Goal: Task Accomplishment & Management: Use online tool/utility

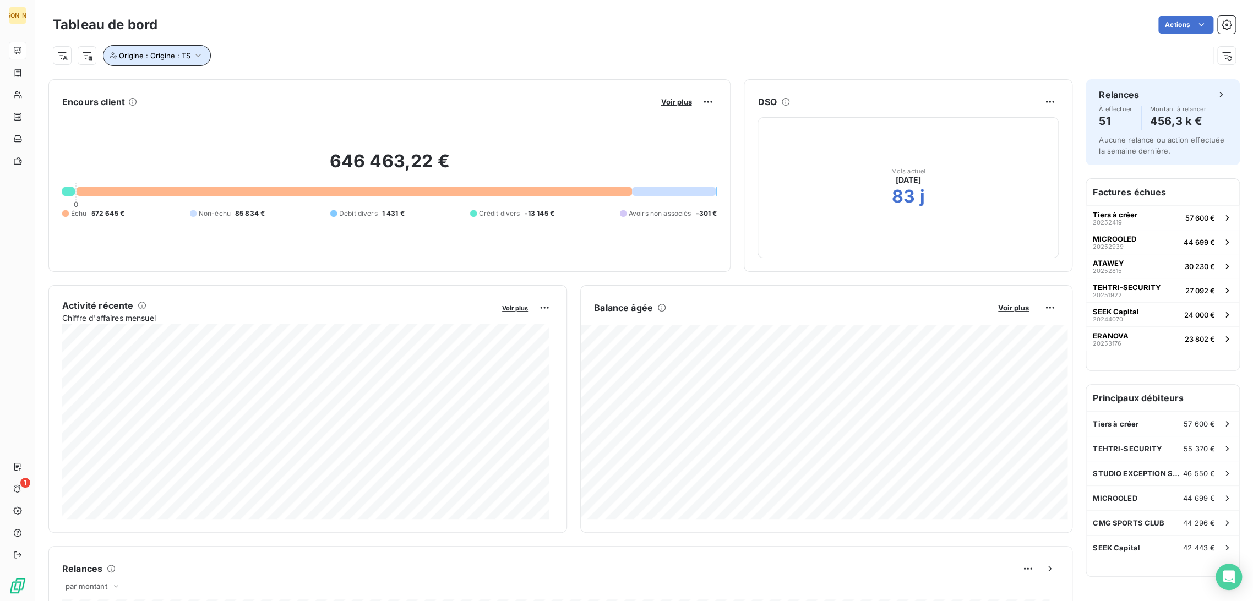
click at [194, 58] on icon "button" at bounding box center [198, 55] width 11 height 11
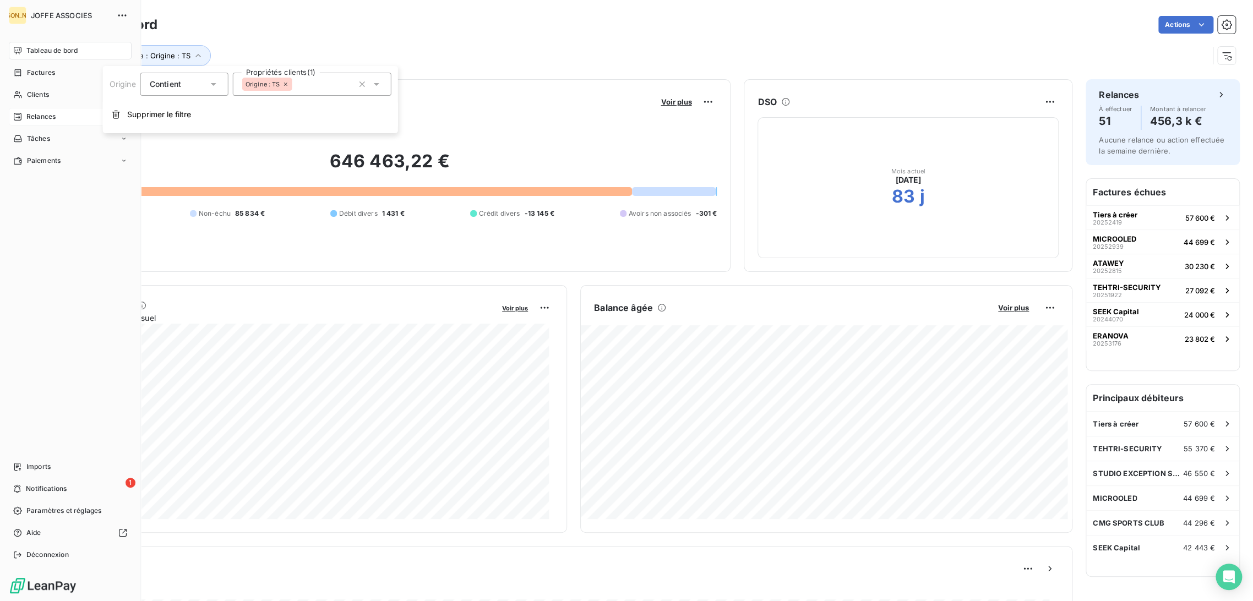
click at [38, 116] on span "Relances" at bounding box center [40, 117] width 29 height 10
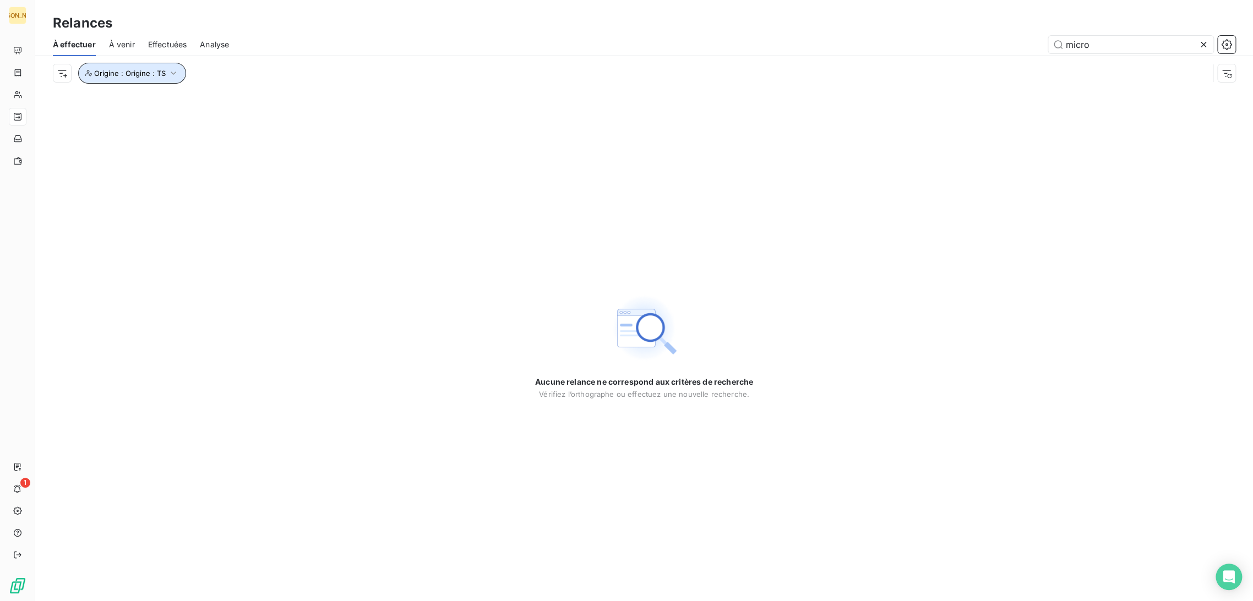
click at [174, 79] on button "Origine : Origine : TS" at bounding box center [132, 73] width 108 height 21
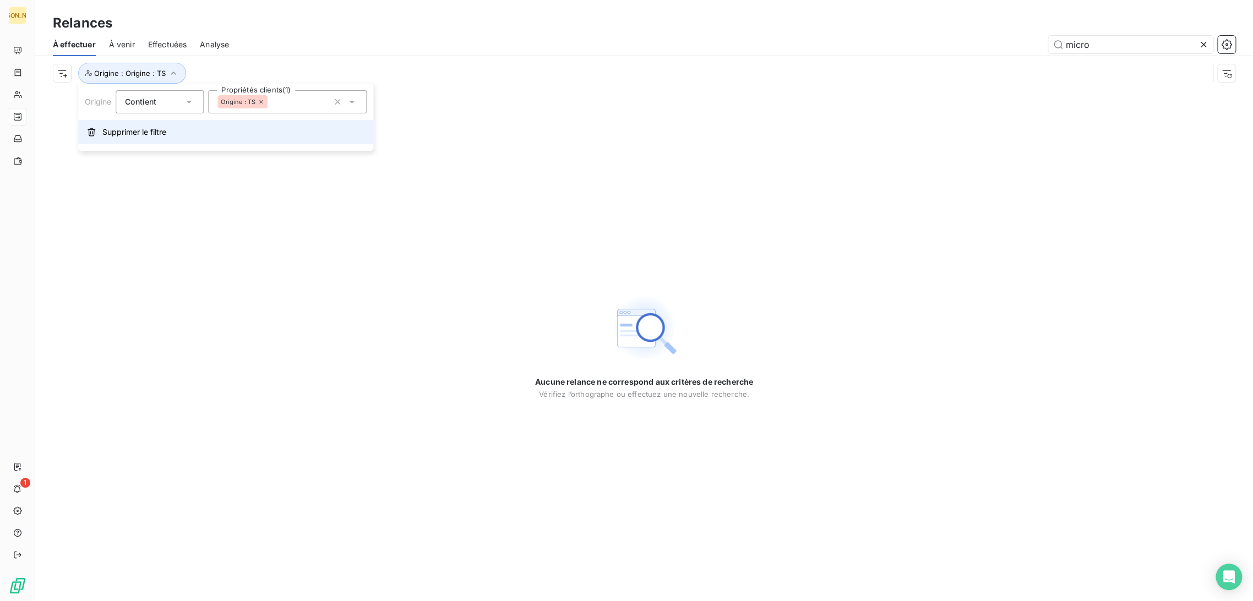
click at [145, 132] on span "Supprimer le filtre" at bounding box center [134, 132] width 64 height 11
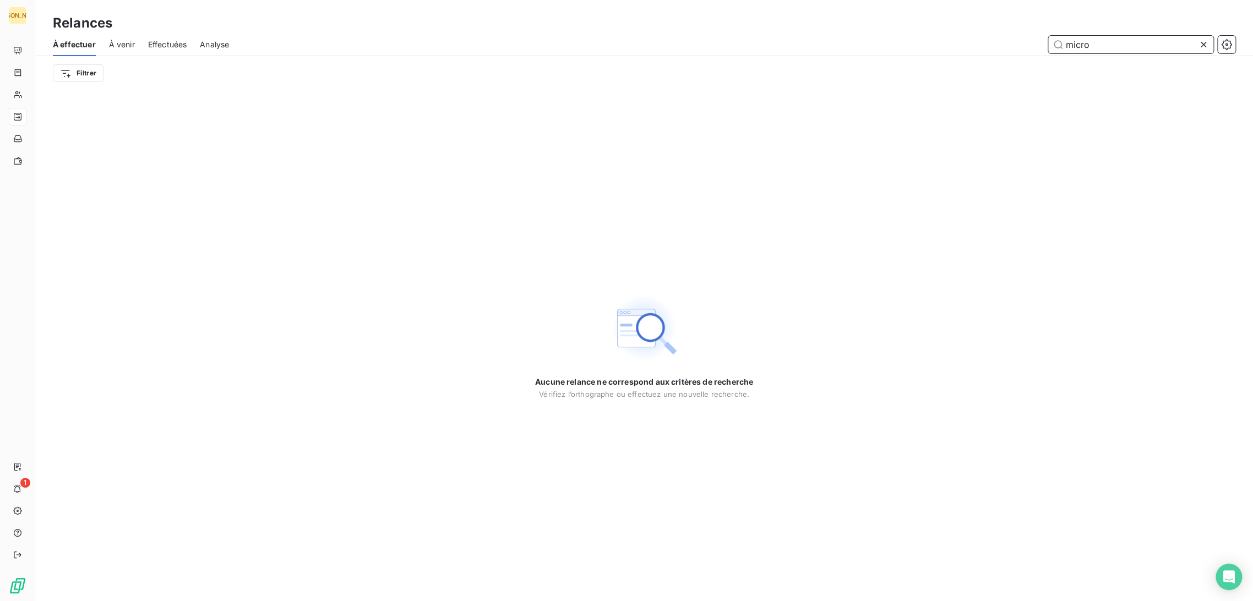
drag, startPoint x: 1094, startPoint y: 47, endPoint x: 982, endPoint y: 50, distance: 112.3
click at [982, 50] on div "micro" at bounding box center [738, 45] width 993 height 18
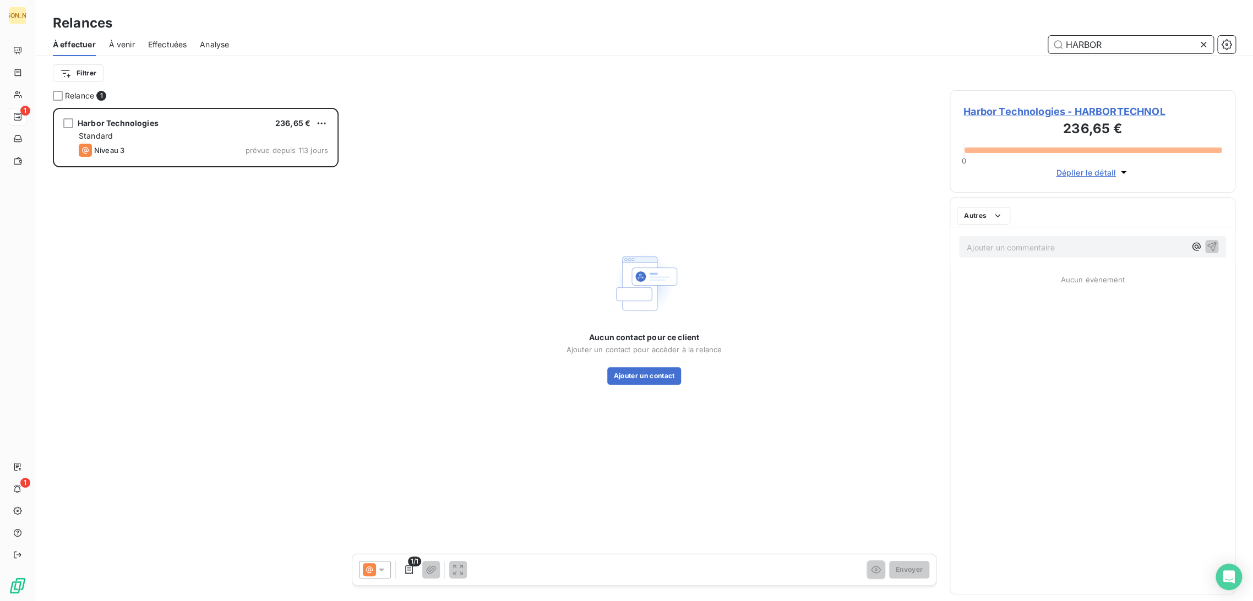
scroll to position [484, 276]
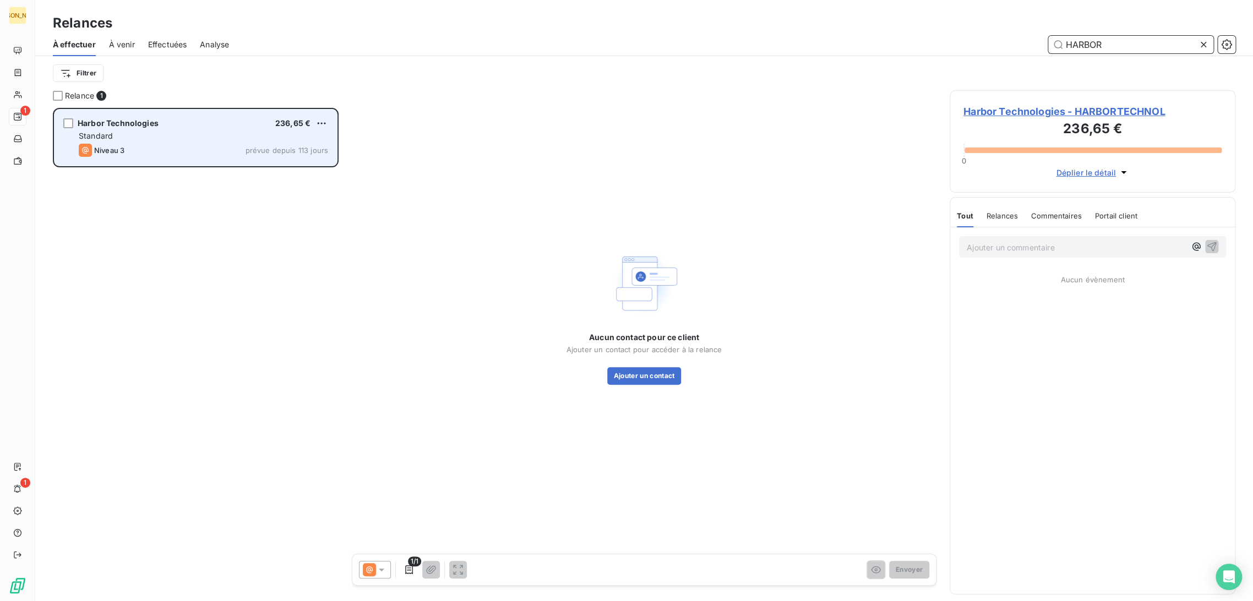
type input "HARBOR"
click at [189, 150] on div "Niveau 3 prévue depuis 113 jours" at bounding box center [203, 150] width 249 height 13
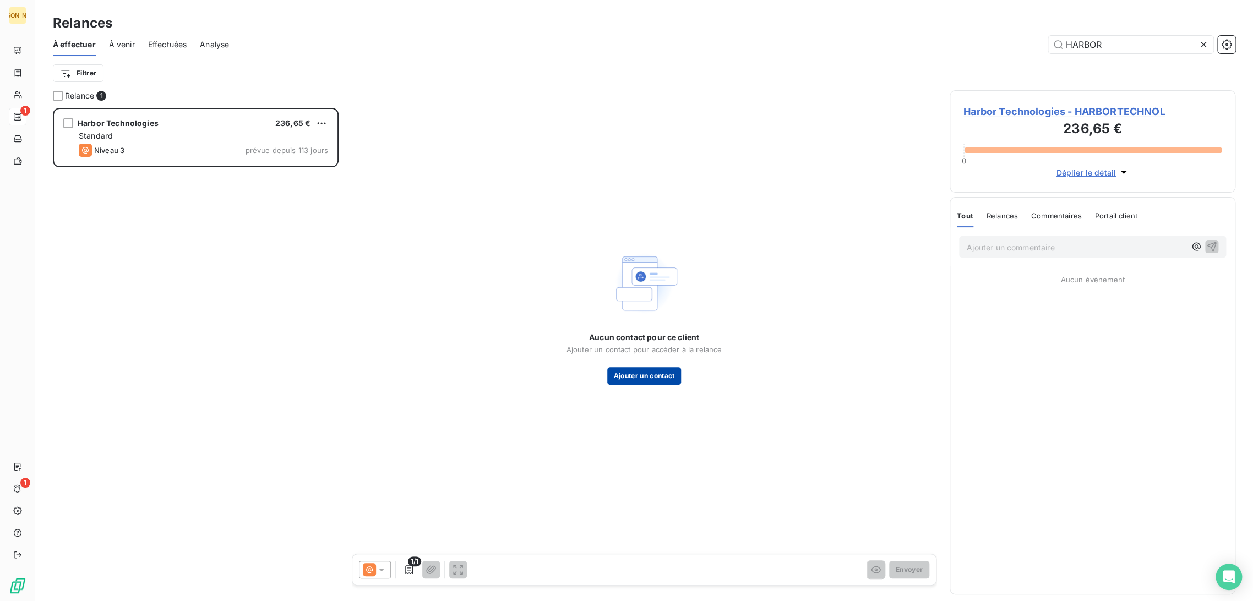
click at [656, 378] on button "Ajouter un contact" at bounding box center [644, 376] width 74 height 18
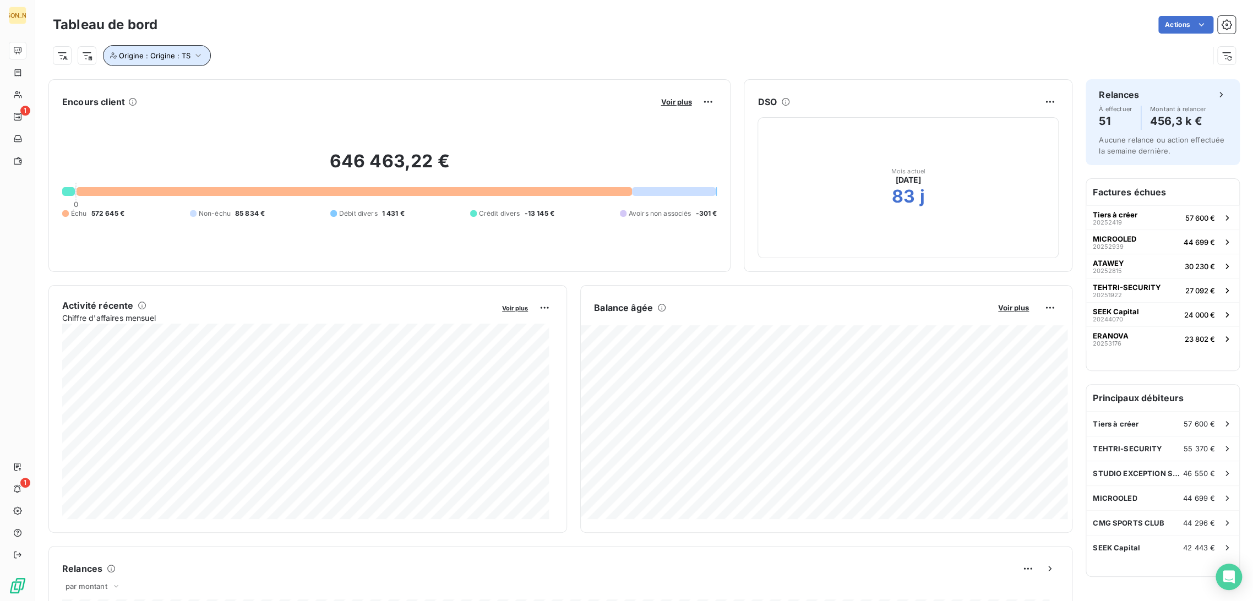
drag, startPoint x: 184, startPoint y: 57, endPoint x: 187, endPoint y: 64, distance: 7.7
click at [185, 57] on span "Origine : Origine : TS" at bounding box center [155, 55] width 72 height 9
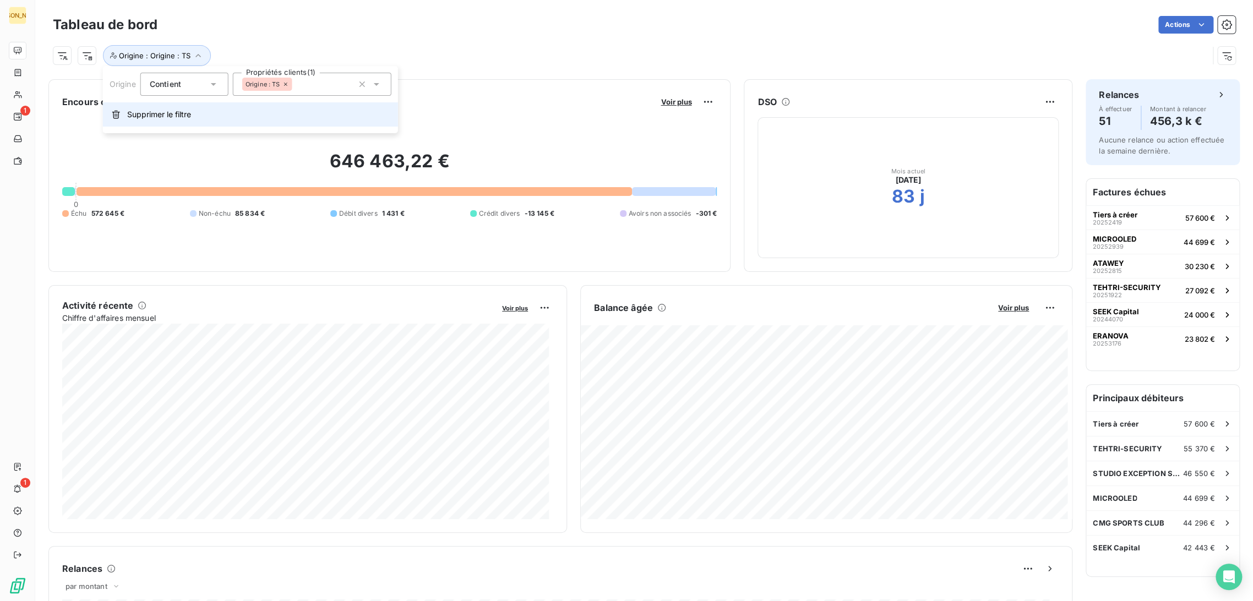
click at [171, 113] on span "Supprimer le filtre" at bounding box center [159, 114] width 64 height 11
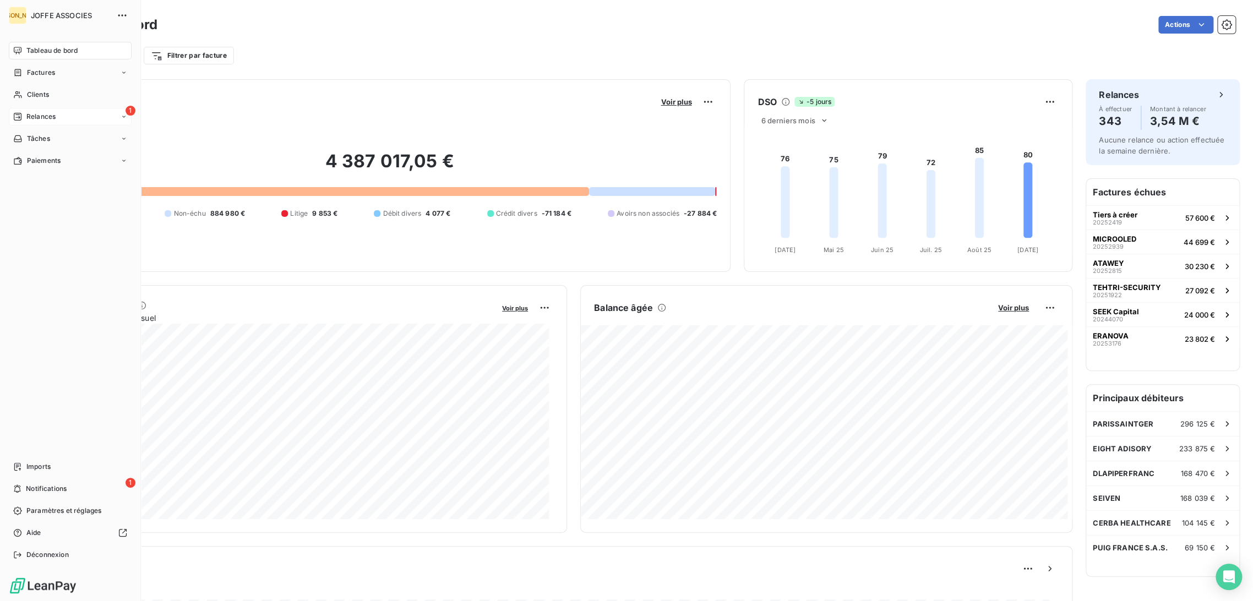
click at [43, 114] on span "Relances" at bounding box center [40, 117] width 29 height 10
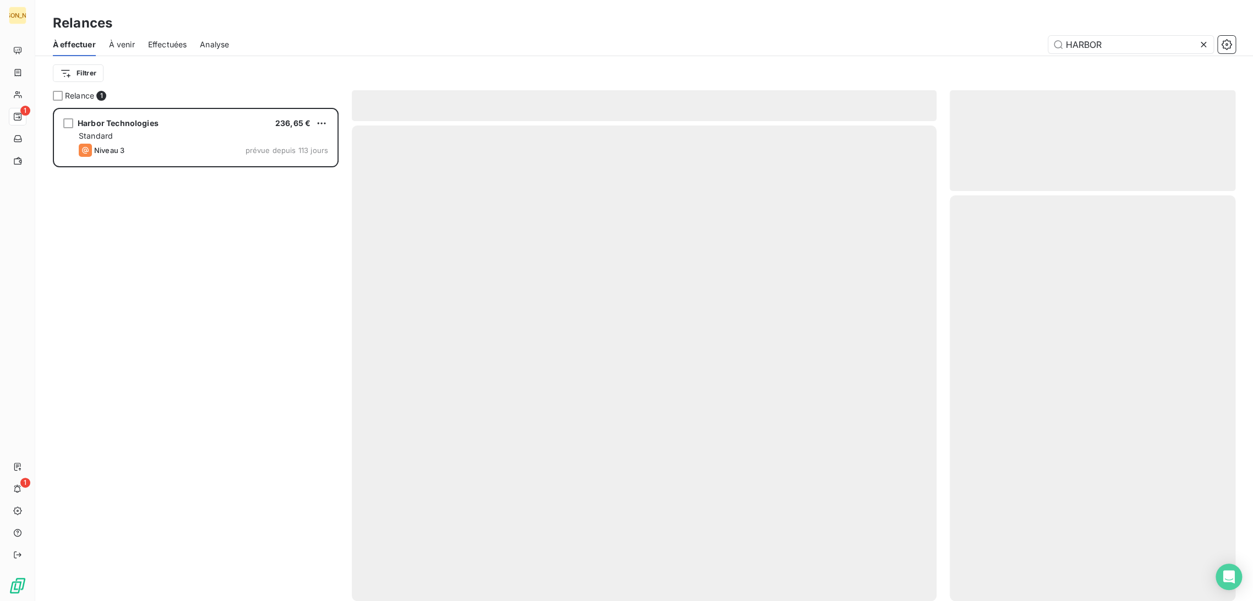
scroll to position [484, 276]
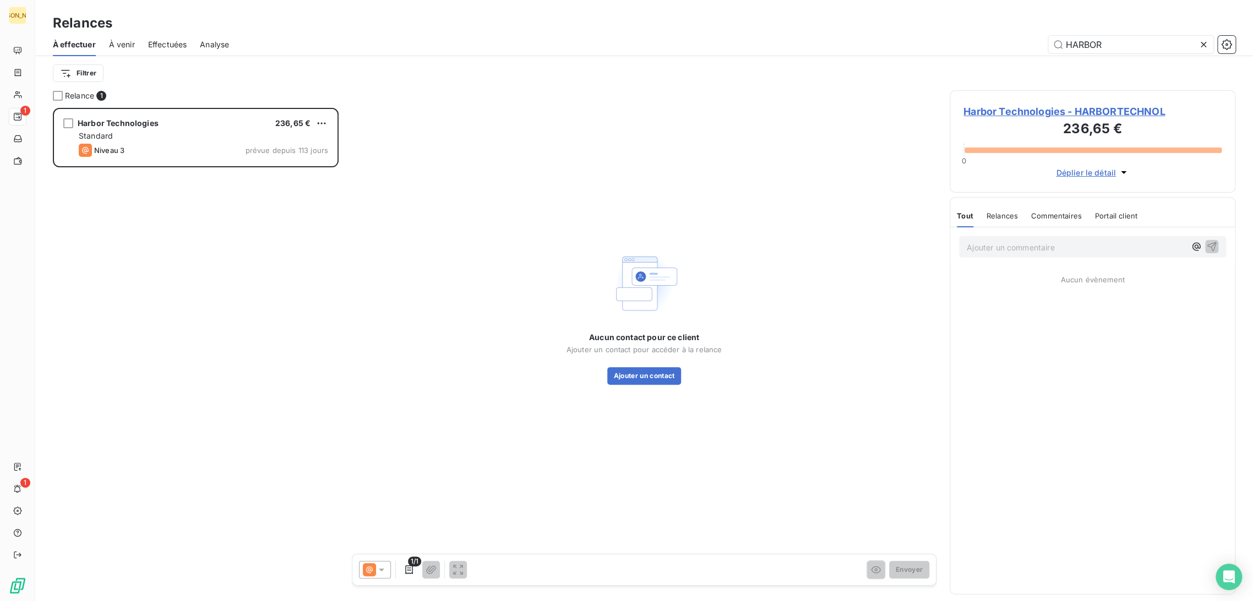
drag, startPoint x: 1101, startPoint y: 44, endPoint x: 1038, endPoint y: 44, distance: 62.7
click at [1075, 44] on input "HARBOR" at bounding box center [1130, 45] width 165 height 18
click at [985, 48] on div "HARBOR" at bounding box center [738, 45] width 993 height 18
drag, startPoint x: 1093, startPoint y: 45, endPoint x: 1029, endPoint y: 47, distance: 64.4
click at [1078, 45] on input "HARBOR" at bounding box center [1130, 45] width 165 height 18
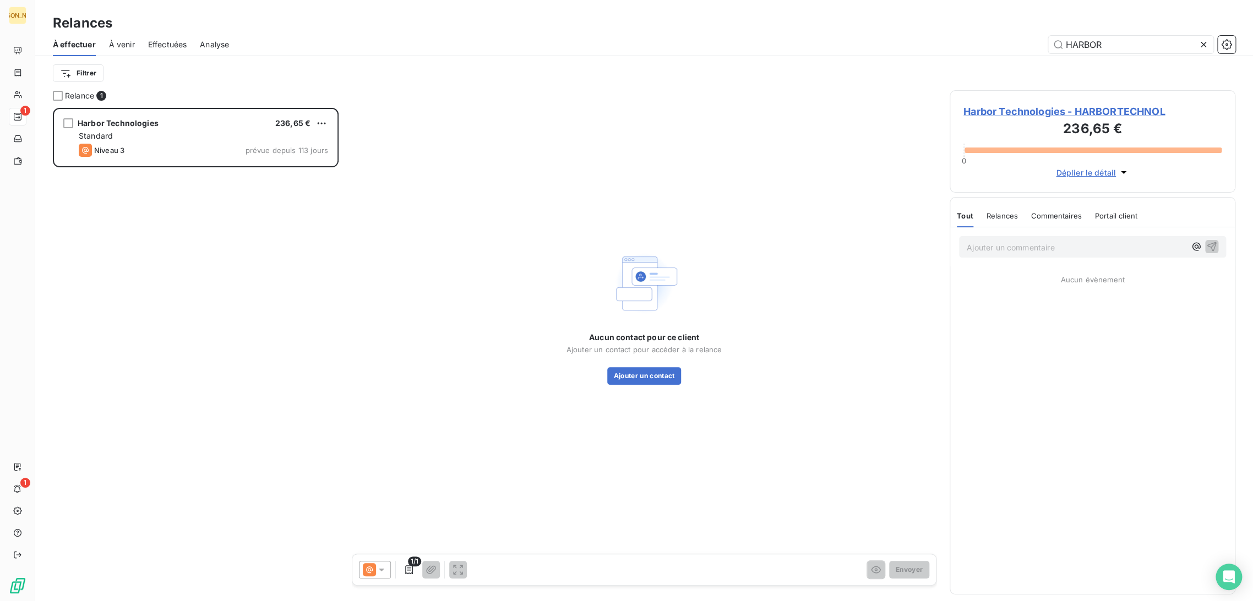
click at [1028, 47] on div "HARBOR" at bounding box center [738, 45] width 993 height 18
drag, startPoint x: 627, startPoint y: 147, endPoint x: 655, endPoint y: 181, distance: 44.2
click at [627, 146] on div "Aucun contact pour ce client Ajouter un contact pour accéder à la relance Ajout…" at bounding box center [644, 316] width 585 height 452
click at [657, 373] on button "Ajouter un contact" at bounding box center [644, 376] width 74 height 18
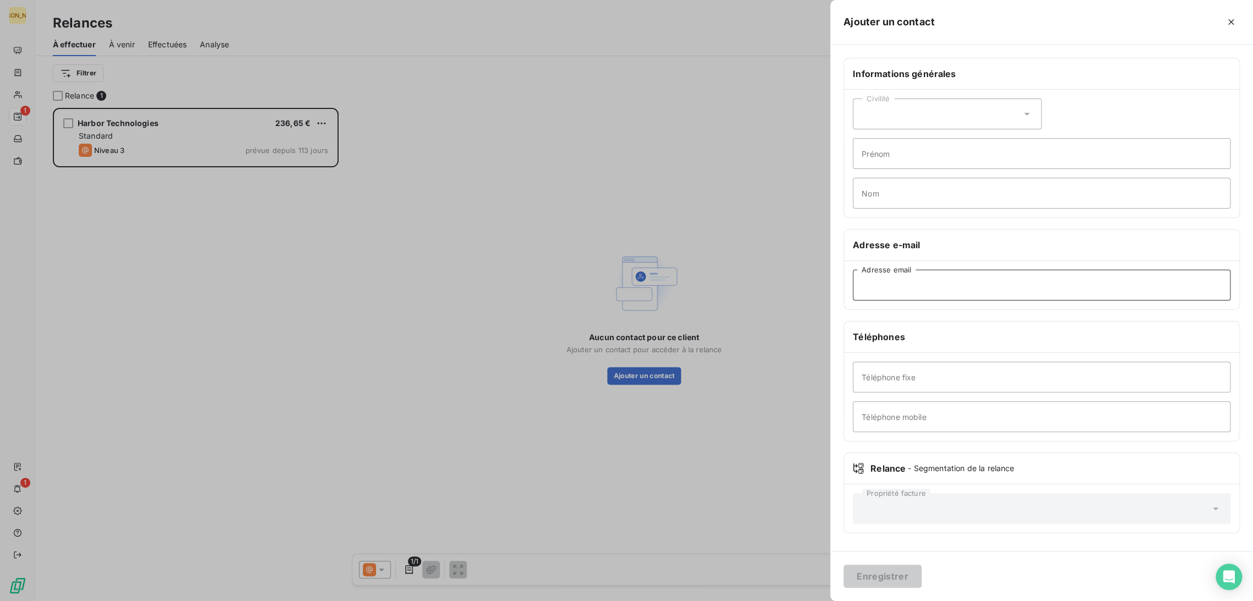
click at [887, 290] on input "Adresse email" at bounding box center [1042, 285] width 378 height 31
paste input "renouvellement de la marque Brightblue au UK"
type input "renouvellement de la marque Brightblue au UK"
drag, startPoint x: 1039, startPoint y: 283, endPoint x: 708, endPoint y: 287, distance: 330.8
click at [708, 600] on div "Ajouter un contact Informations générales Civilité Prénom Nom Adresse e-mail re…" at bounding box center [626, 601] width 1253 height 0
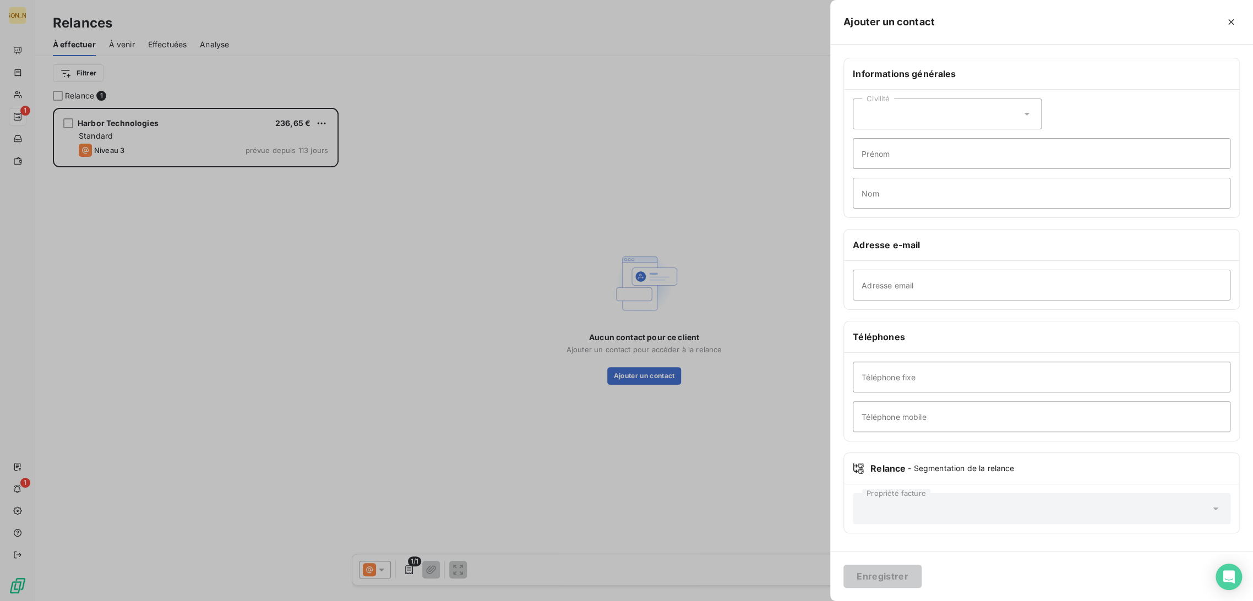
click at [548, 197] on div at bounding box center [626, 300] width 1253 height 601
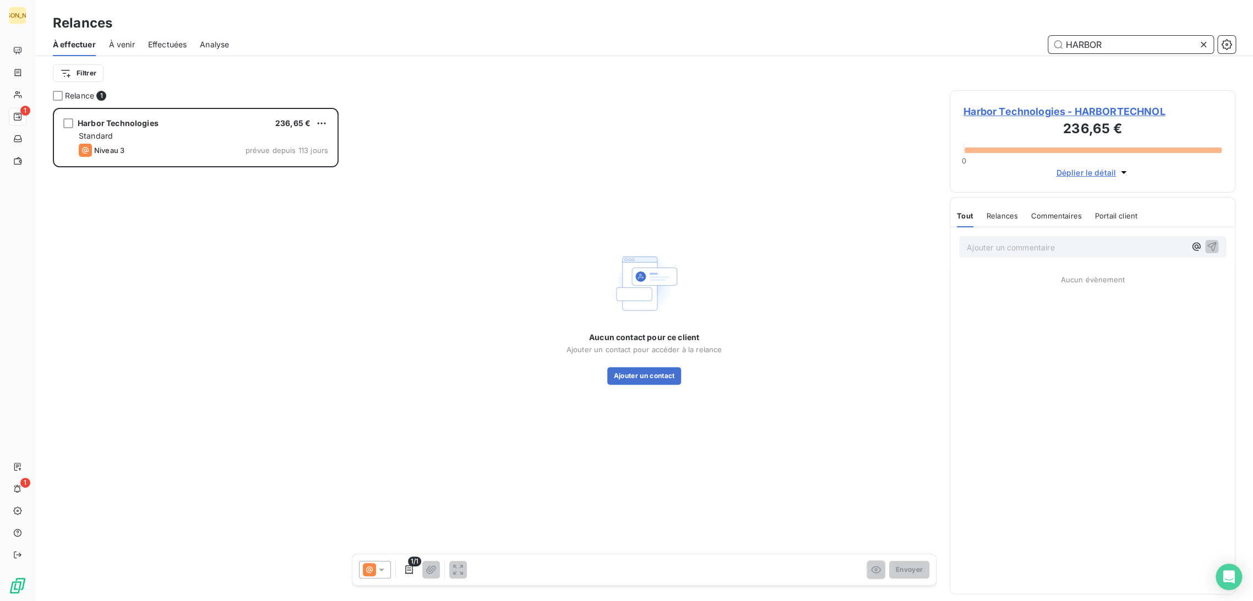
drag, startPoint x: 1096, startPoint y: 43, endPoint x: 1049, endPoint y: 44, distance: 46.8
click at [1049, 45] on input "HARBOR" at bounding box center [1130, 45] width 165 height 18
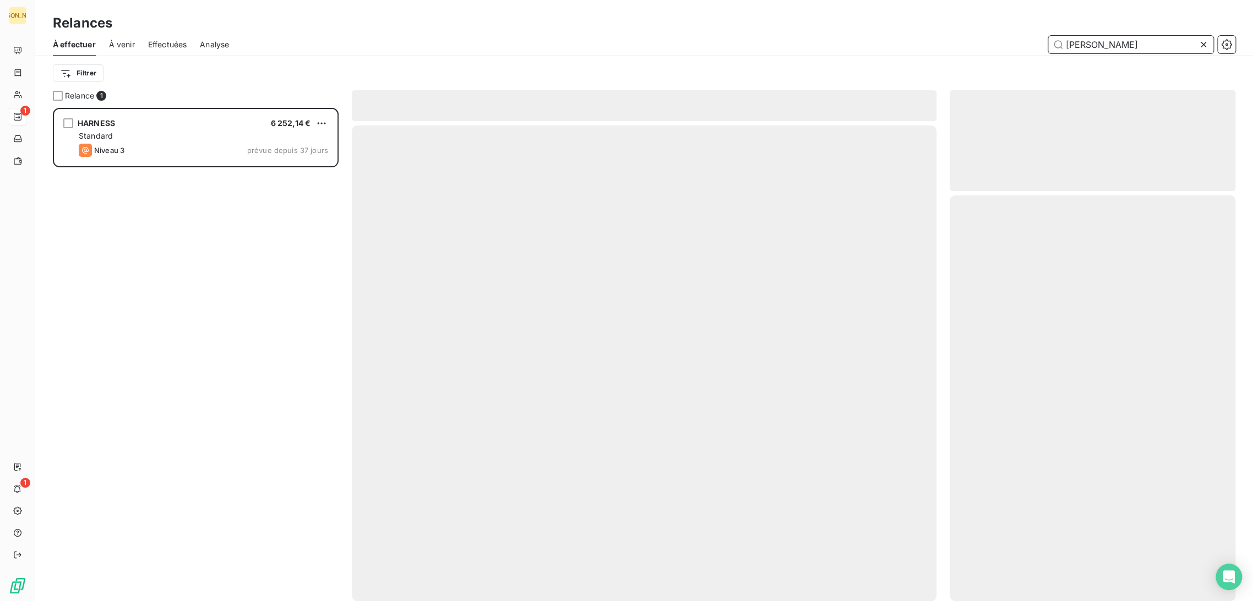
scroll to position [484, 276]
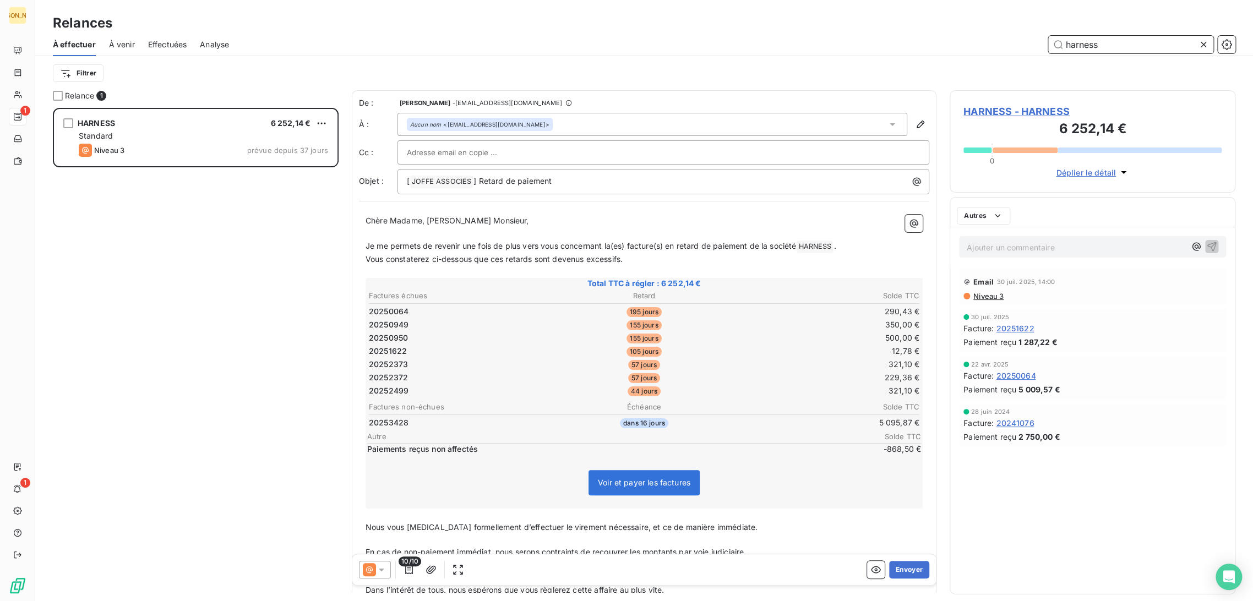
scroll to position [484, 276]
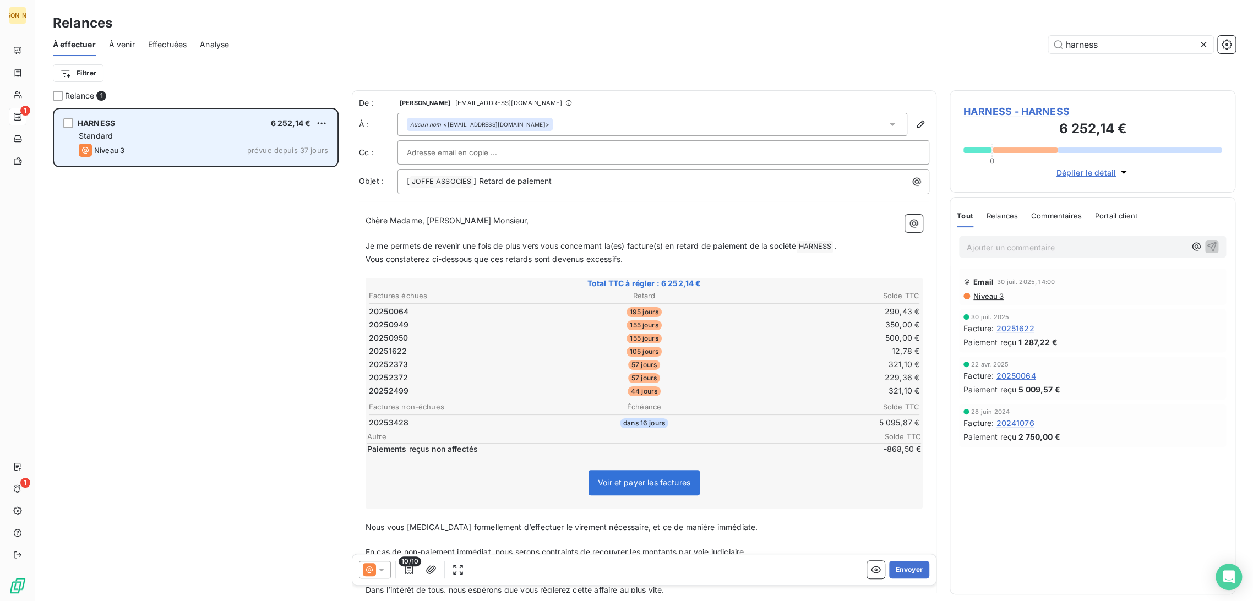
click at [185, 144] on div "Niveau 3 prévue depuis 37 jours" at bounding box center [203, 150] width 249 height 13
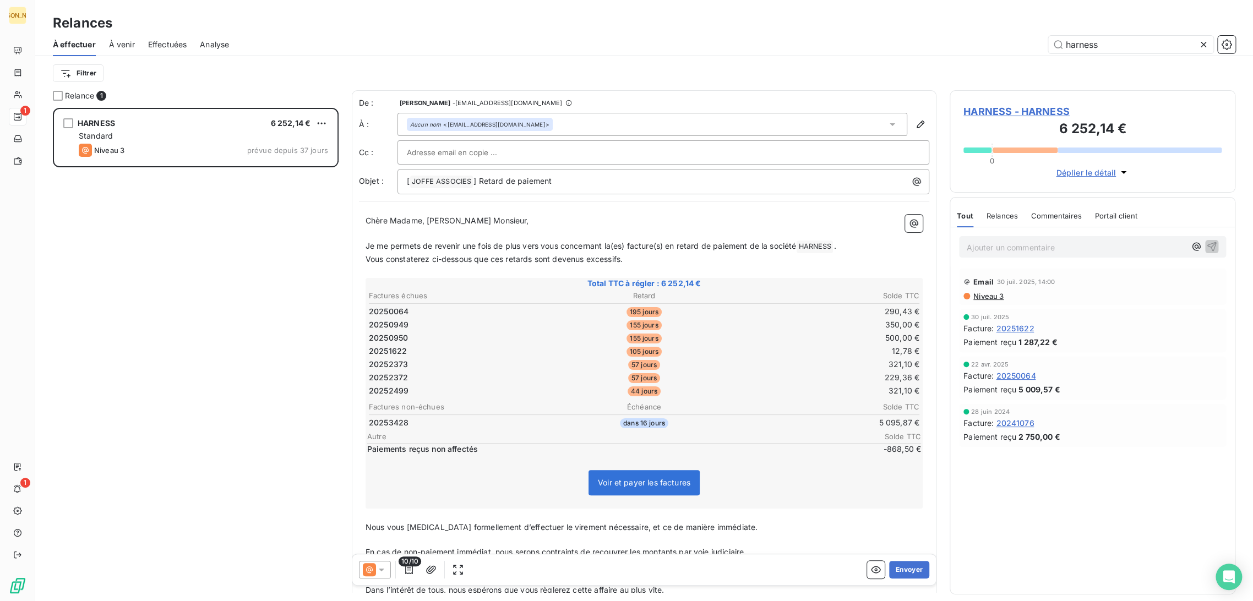
click at [465, 255] on span "Vous constaterez ci-dessous que ces retards sont devenus excessifs." at bounding box center [493, 258] width 257 height 9
click at [407, 569] on icon "button" at bounding box center [408, 569] width 11 height 11
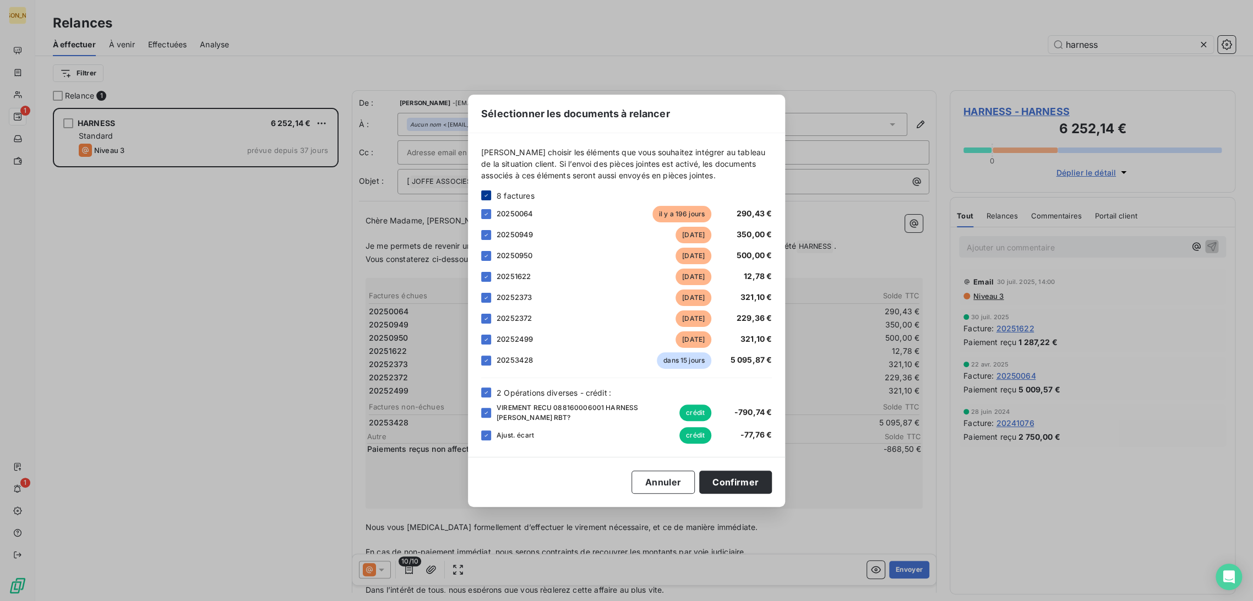
click at [490, 196] on div at bounding box center [486, 195] width 10 height 10
click at [484, 277] on div at bounding box center [486, 277] width 10 height 10
drag, startPoint x: 483, startPoint y: 233, endPoint x: 494, endPoint y: 242, distance: 13.7
click at [483, 232] on div at bounding box center [486, 235] width 10 height 10
drag, startPoint x: 669, startPoint y: 476, endPoint x: 637, endPoint y: 561, distance: 91.1
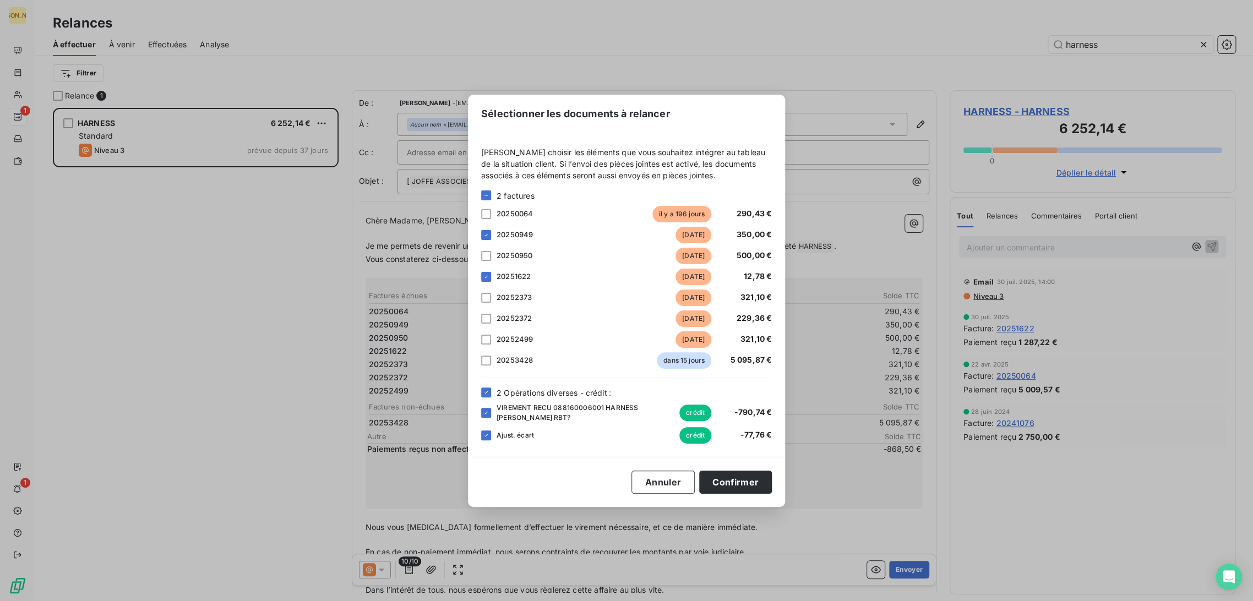
click at [666, 479] on button "Annuler" at bounding box center [662, 482] width 63 height 23
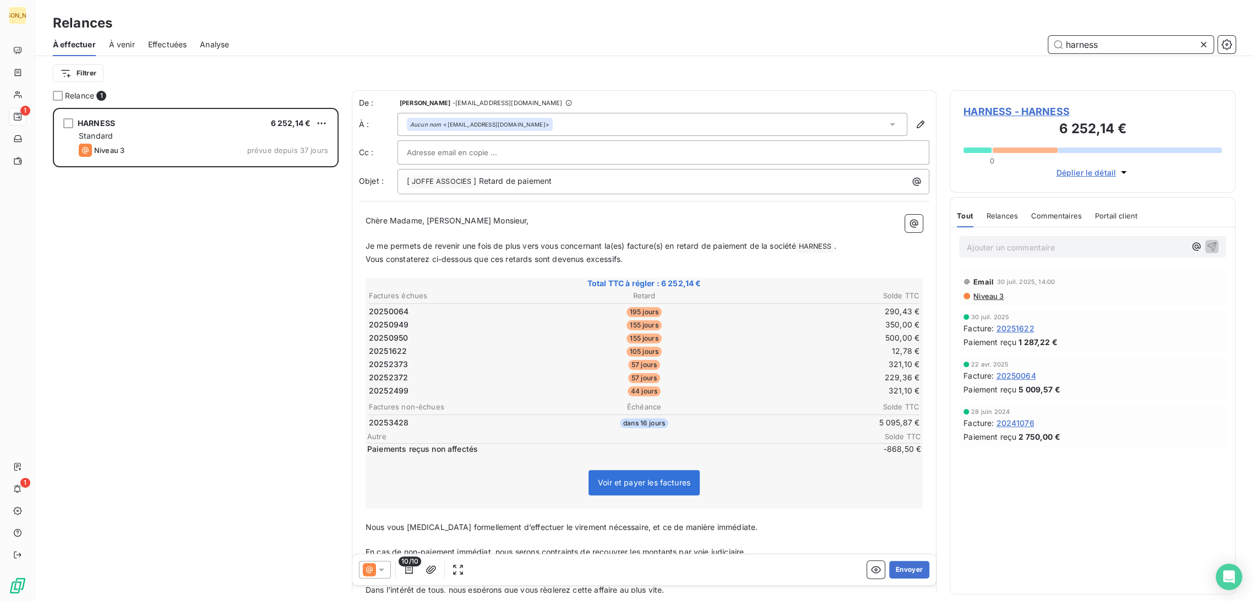
drag, startPoint x: 1108, startPoint y: 43, endPoint x: 942, endPoint y: 54, distance: 166.6
click at [941, 53] on div "À effectuer À venir Effectuées Analyse harness" at bounding box center [643, 44] width 1217 height 23
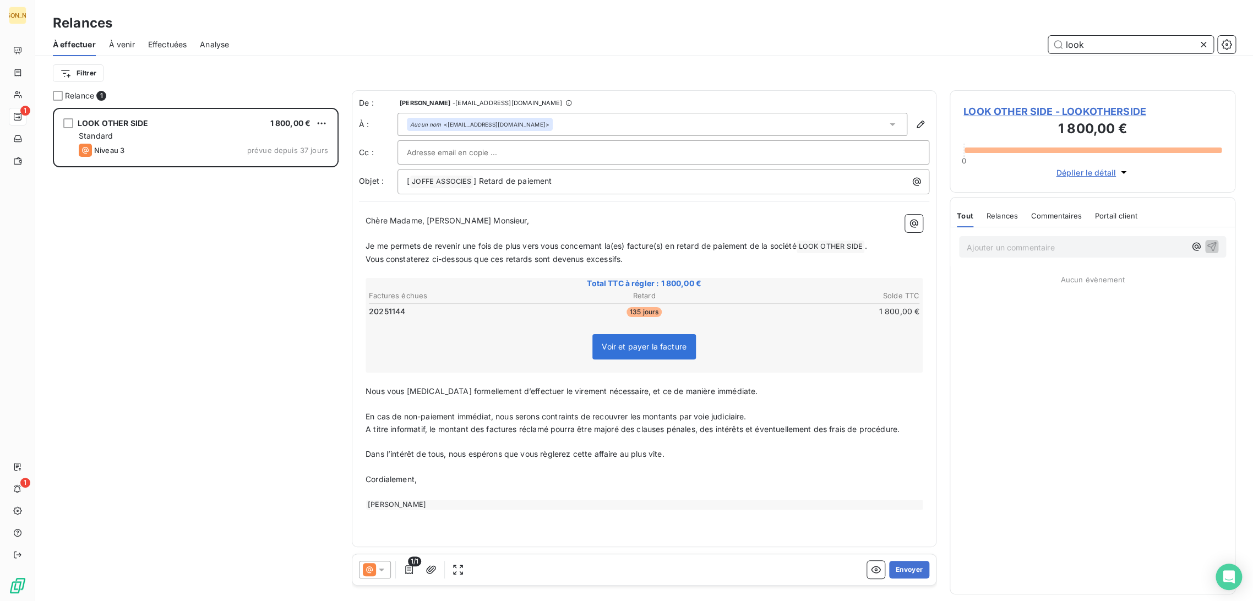
scroll to position [484, 276]
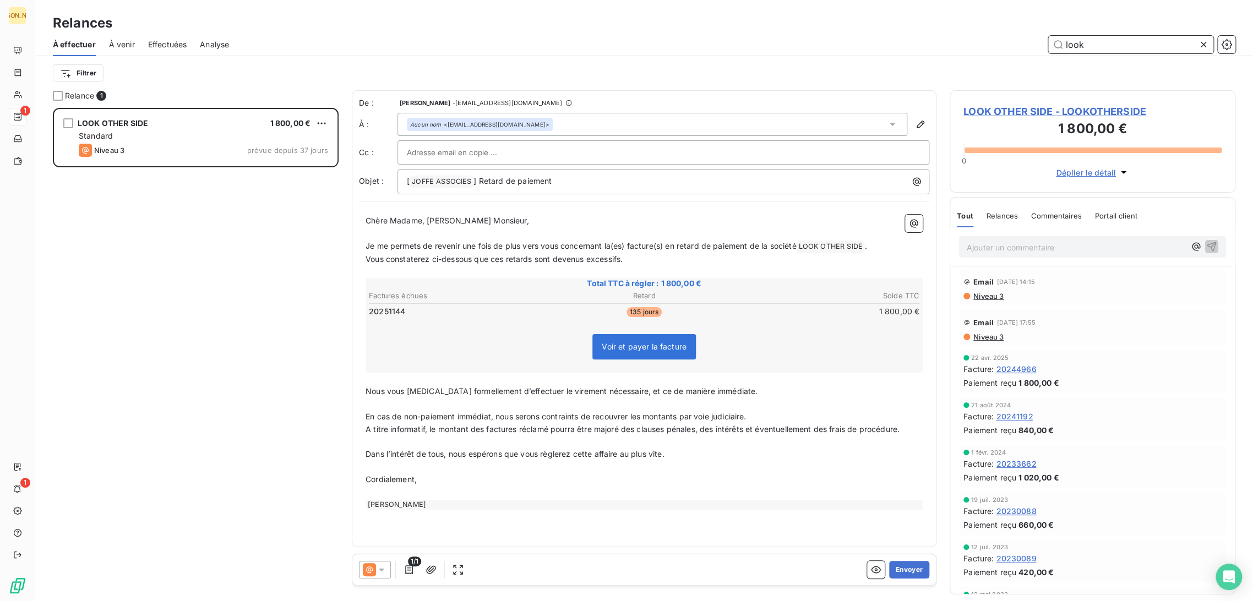
type input "look"
click at [433, 151] on input "text" at bounding box center [466, 152] width 118 height 17
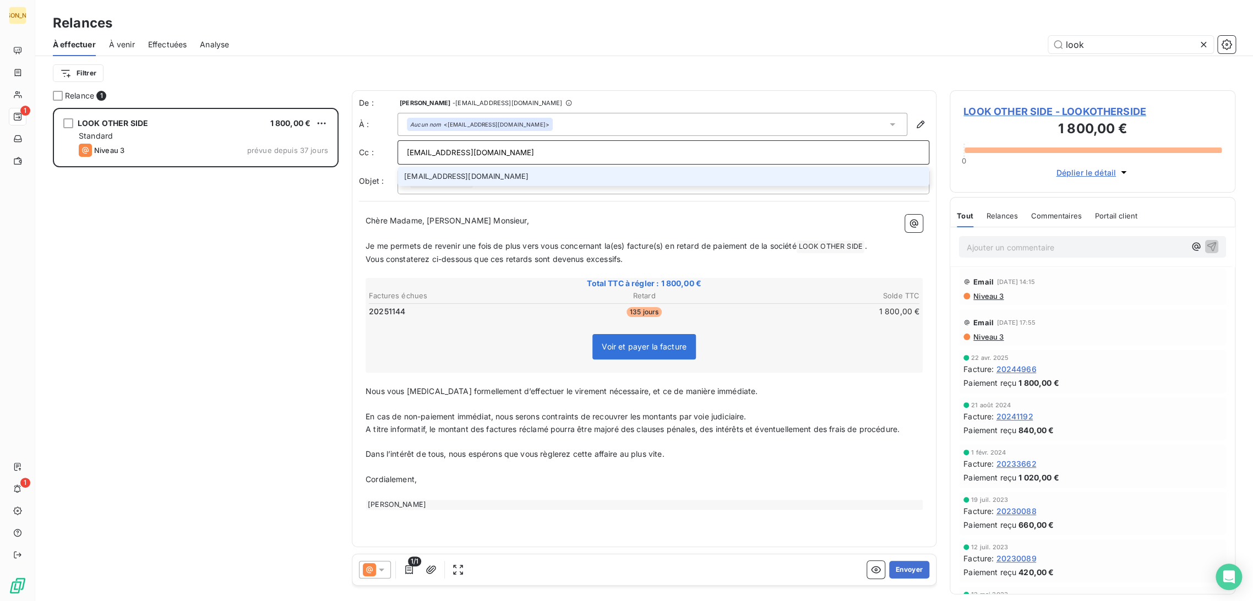
type input "vdahan@joffeassocies.com"
click at [456, 236] on p "﻿" at bounding box center [643, 233] width 557 height 13
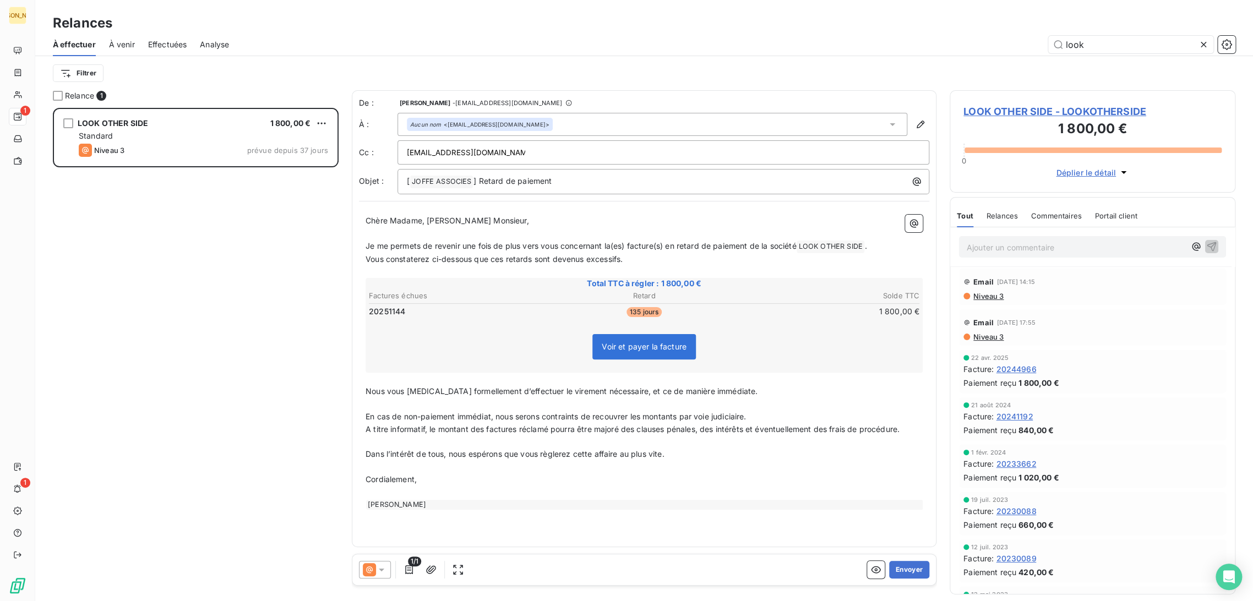
click at [418, 231] on p "﻿" at bounding box center [643, 233] width 557 height 13
drag, startPoint x: 427, startPoint y: 222, endPoint x: 339, endPoint y: 213, distance: 88.0
click at [339, 213] on div "Relance 1 LOOK OTHER SIDE 1 800,00 € Standard Niveau 3 prévue depuis 37 jours D…" at bounding box center [643, 345] width 1217 height 511
click at [444, 257] on span "Vous constaterez ci-dessous que ces retards sont devenus excessifs." at bounding box center [493, 258] width 257 height 9
drag, startPoint x: 610, startPoint y: 255, endPoint x: 359, endPoint y: 246, distance: 251.2
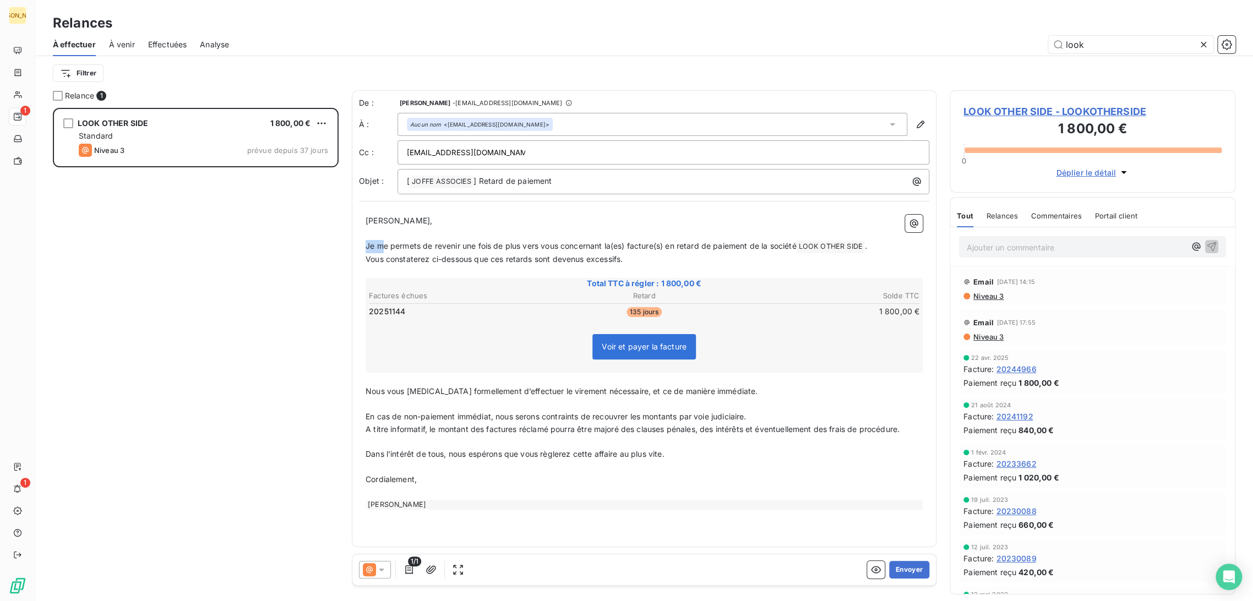
click at [359, 246] on div "Cher Monsieur, ﻿ Je me permets de revenir une fois de plus vers vous concernant…" at bounding box center [644, 362] width 570 height 308
drag, startPoint x: 413, startPoint y: 252, endPoint x: 545, endPoint y: 256, distance: 131.6
click at [414, 251] on div "Cher Monsieur, ﻿ Je me permets de revenir une fois de plus vers vous concernant…" at bounding box center [643, 362] width 557 height 295
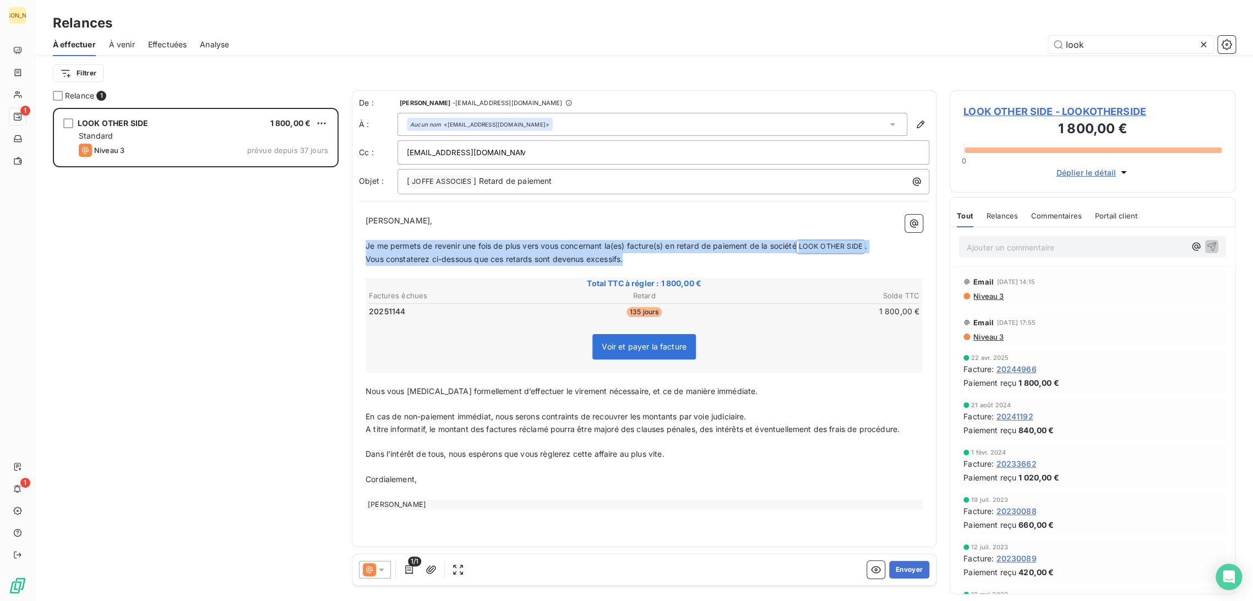
drag, startPoint x: 633, startPoint y: 257, endPoint x: 365, endPoint y: 246, distance: 268.3
click at [365, 245] on div "Cher Monsieur, ﻿ Je me permets de revenir une fois de plus vers vous concernant…" at bounding box center [643, 362] width 557 height 295
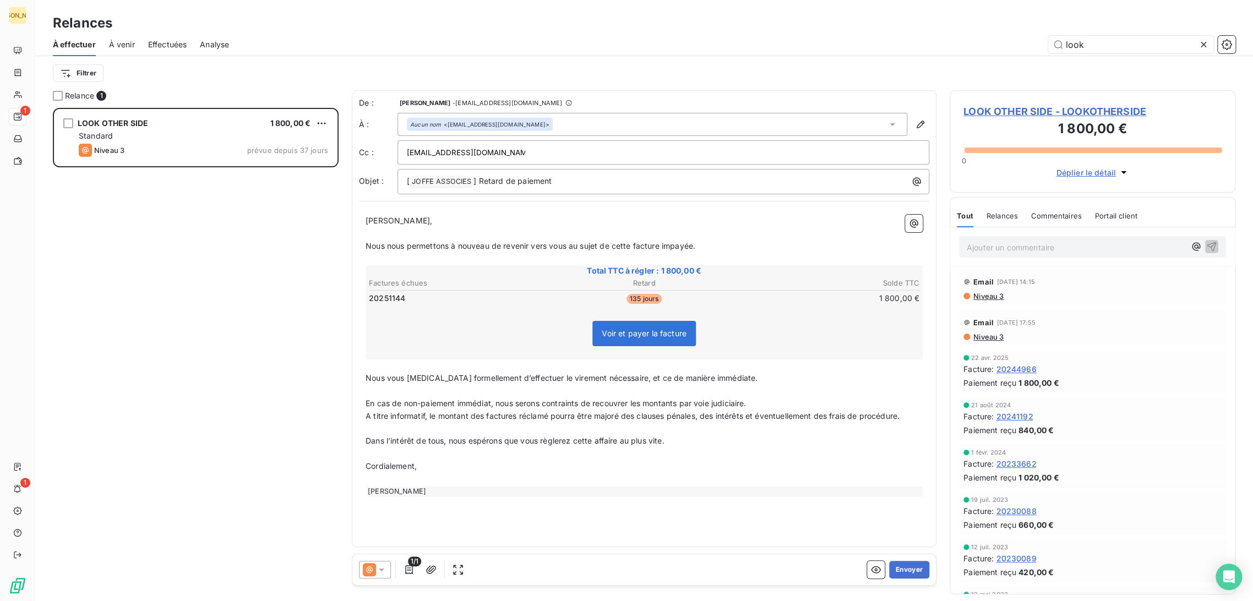
click at [408, 392] on p "﻿" at bounding box center [643, 391] width 557 height 13
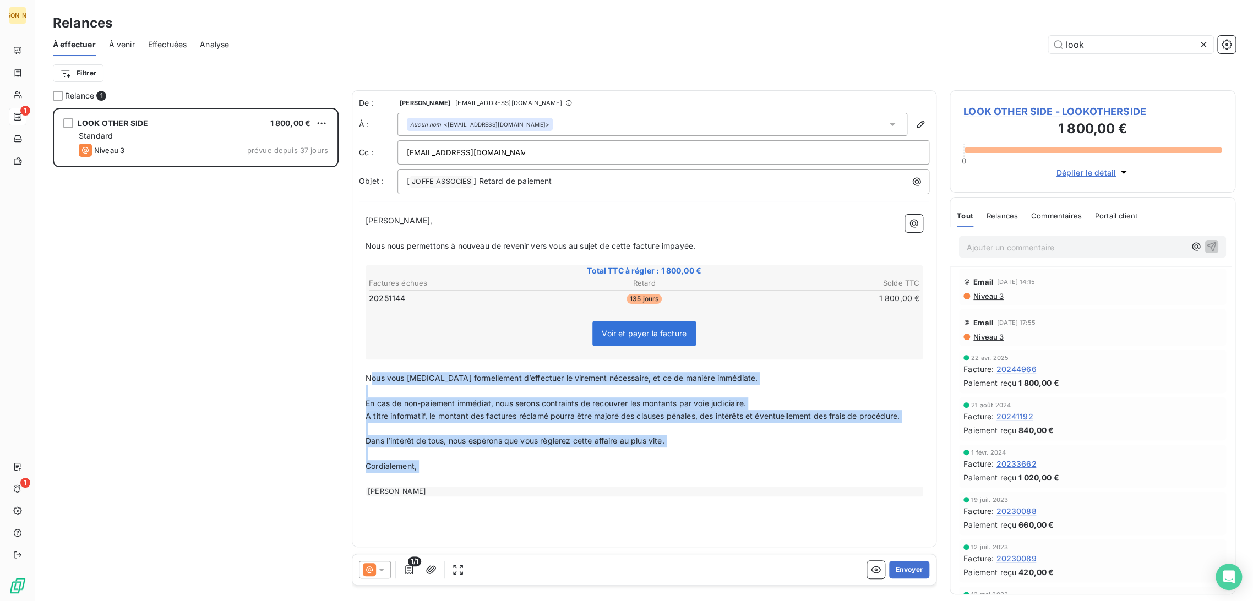
drag, startPoint x: 371, startPoint y: 375, endPoint x: 487, endPoint y: 480, distance: 156.6
click at [487, 480] on div "Cher Monsieur, ﻿ Nous nous permettons à nouveau de revenir vers vous au sujet d…" at bounding box center [643, 356] width 557 height 282
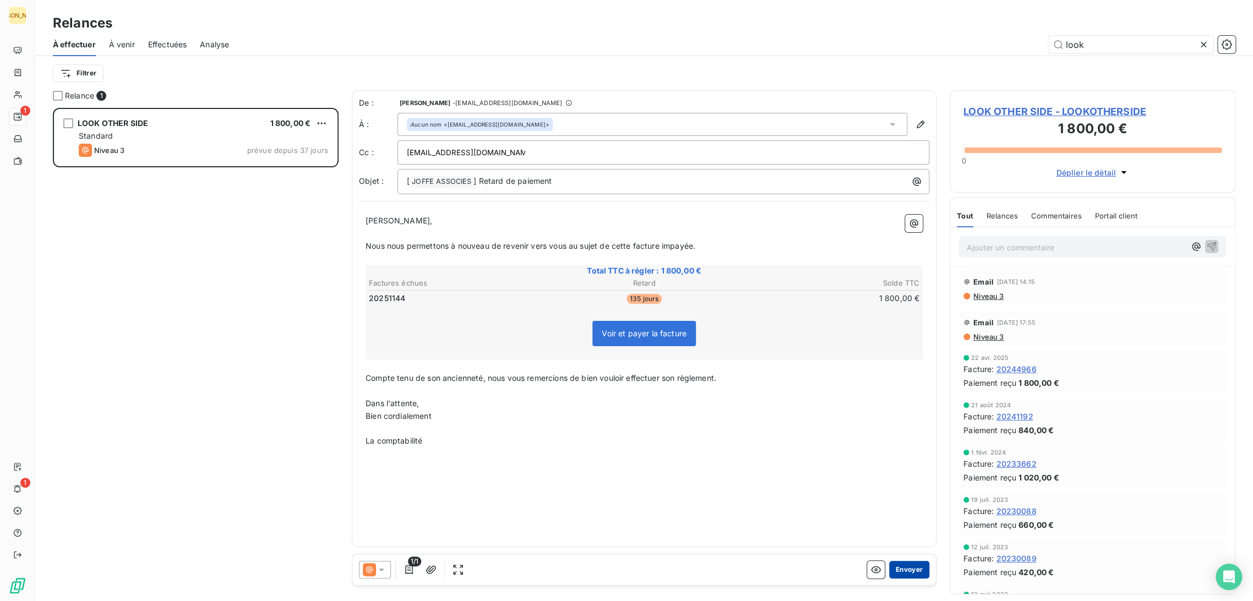
click at [918, 566] on button "Envoyer" at bounding box center [909, 570] width 40 height 18
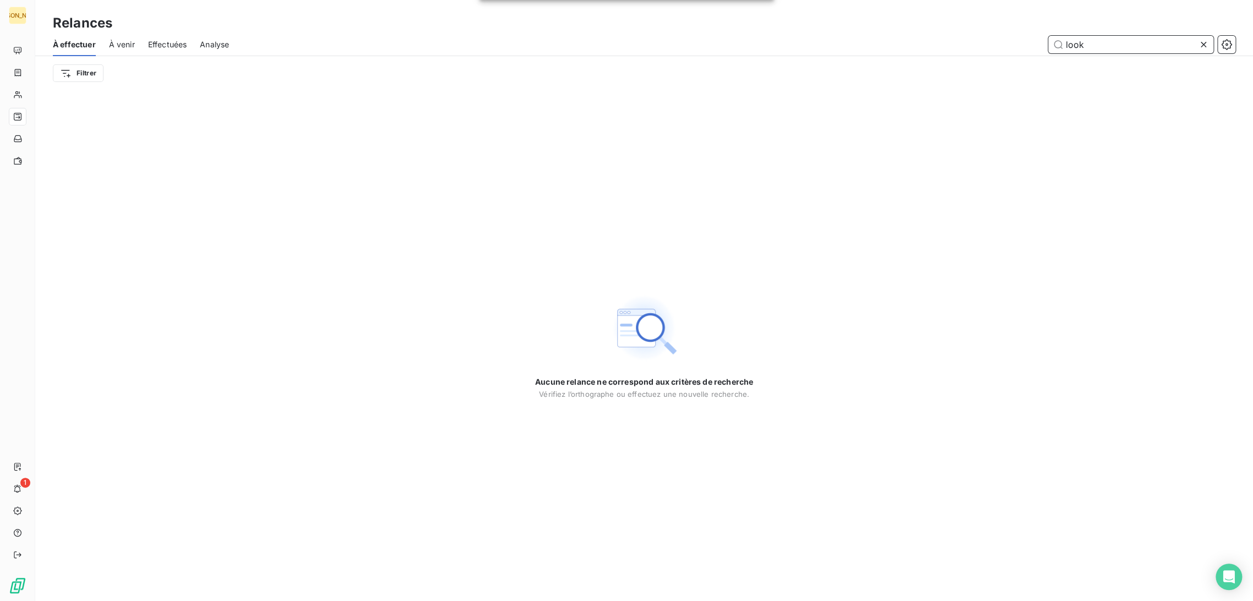
drag, startPoint x: 1086, startPoint y: 40, endPoint x: 1027, endPoint y: 41, distance: 59.4
click at [1027, 40] on div "look" at bounding box center [738, 45] width 993 height 18
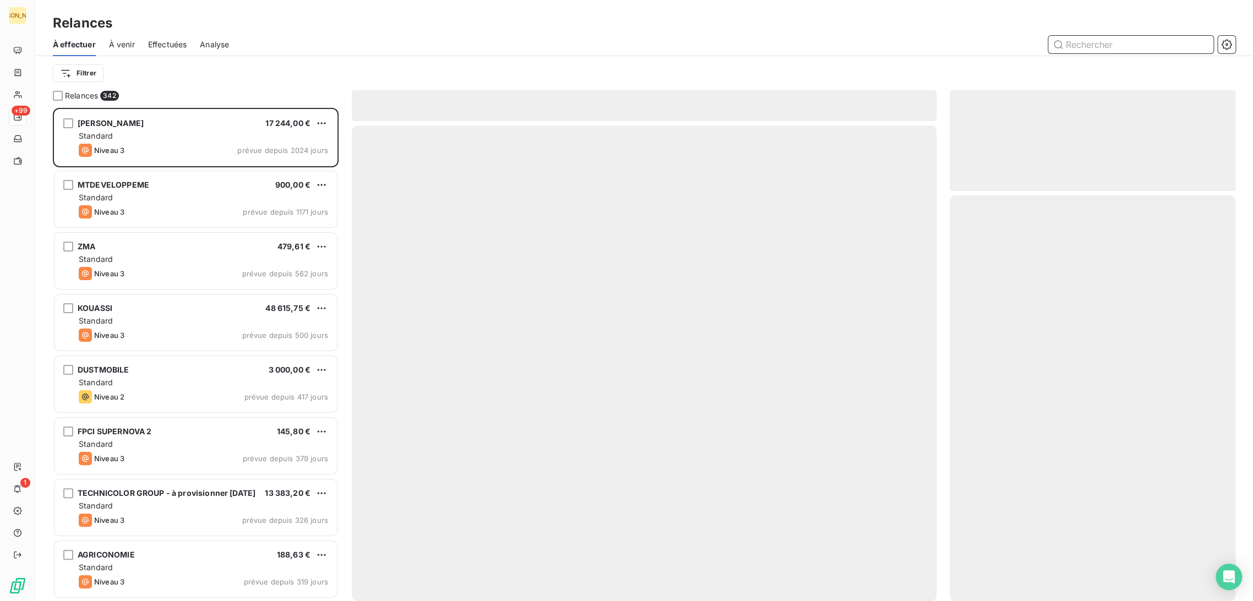
scroll to position [484, 276]
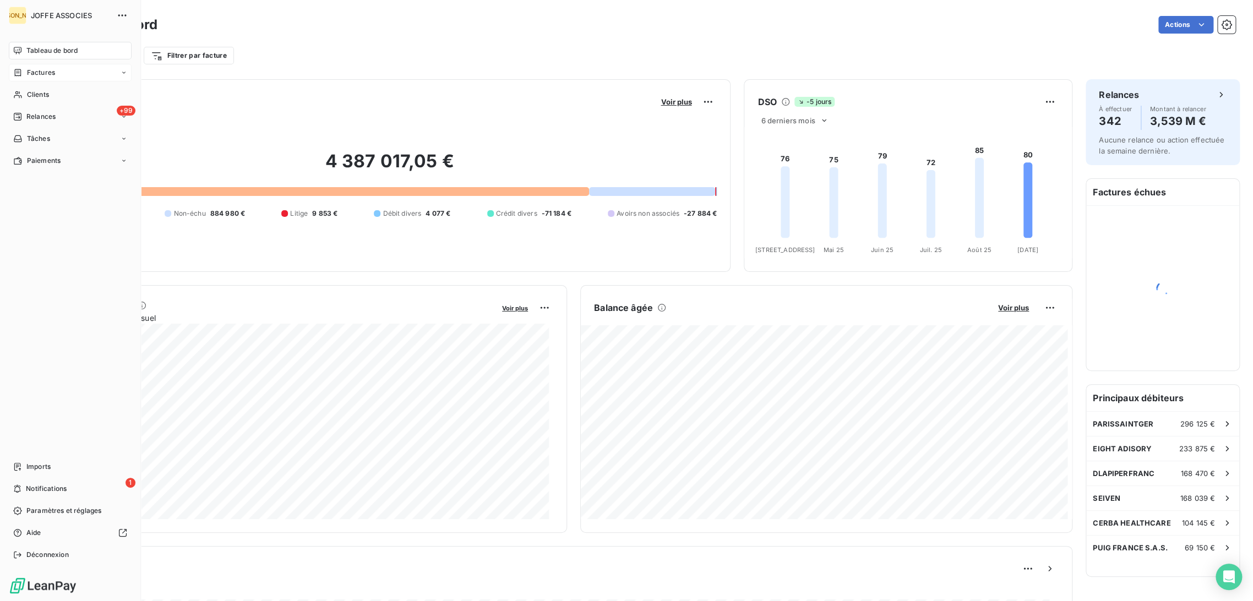
click at [31, 74] on span "Factures" at bounding box center [41, 73] width 28 height 10
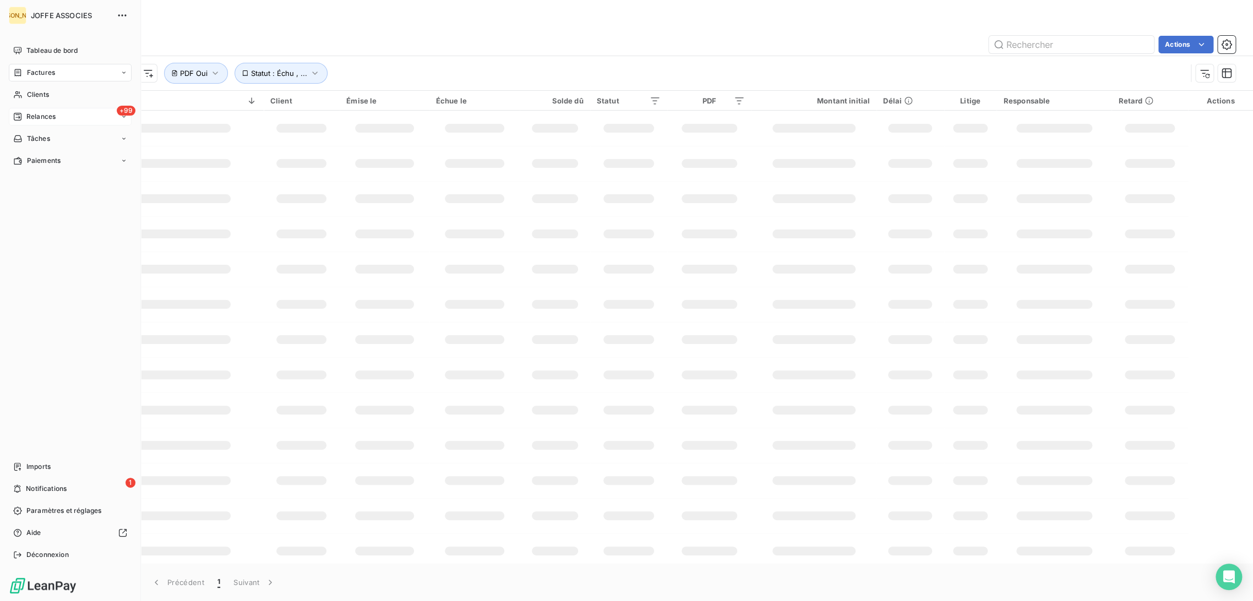
click at [40, 121] on span "Relances" at bounding box center [40, 117] width 29 height 10
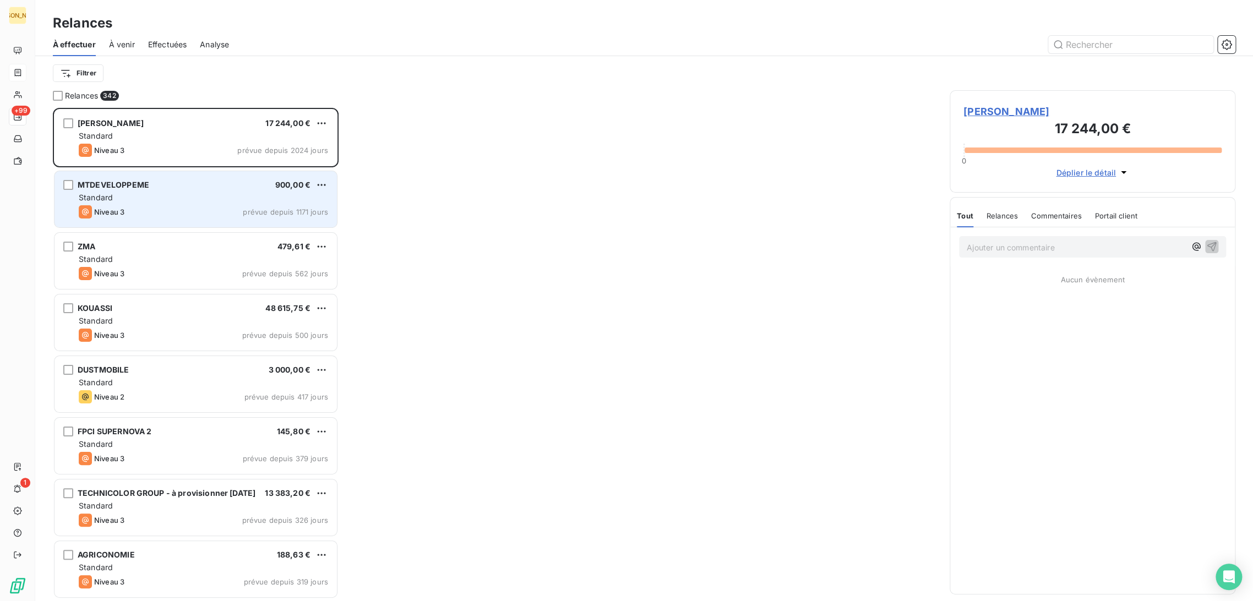
scroll to position [484, 276]
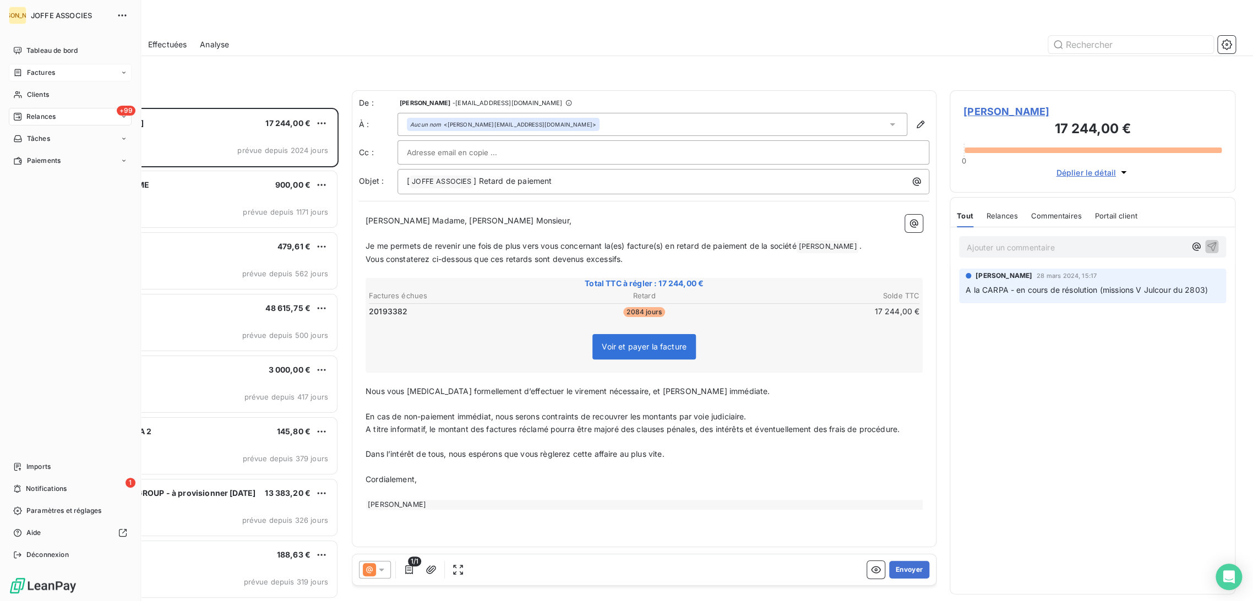
click at [30, 75] on span "Factures" at bounding box center [41, 73] width 28 height 10
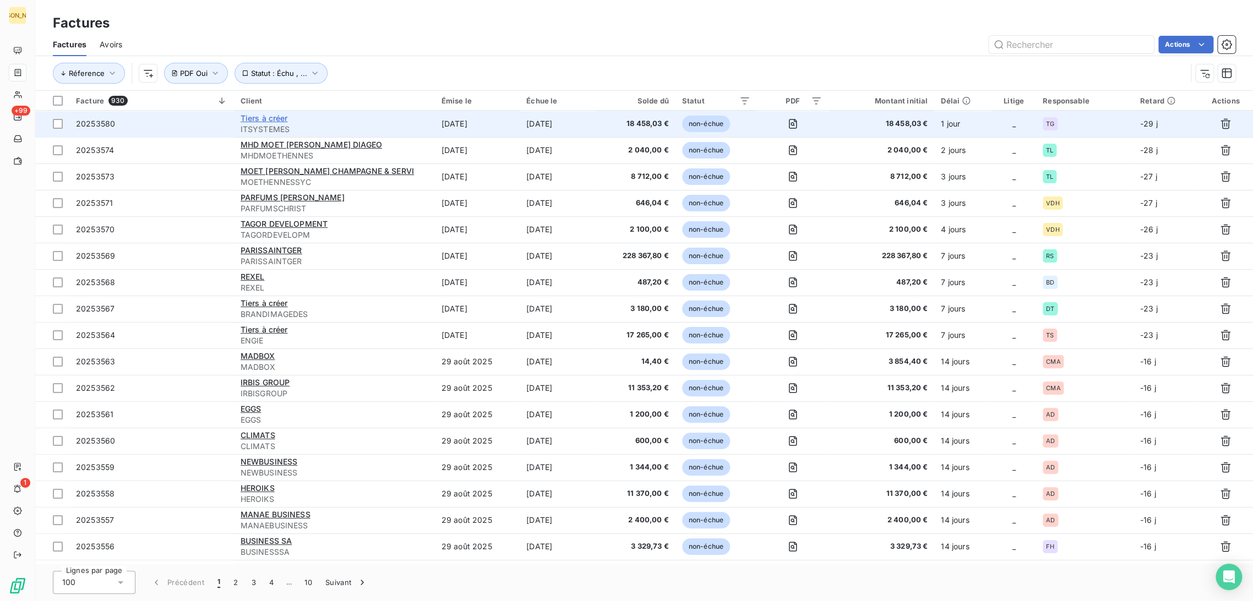
click at [270, 117] on span "Tiers à créer" at bounding box center [264, 117] width 47 height 9
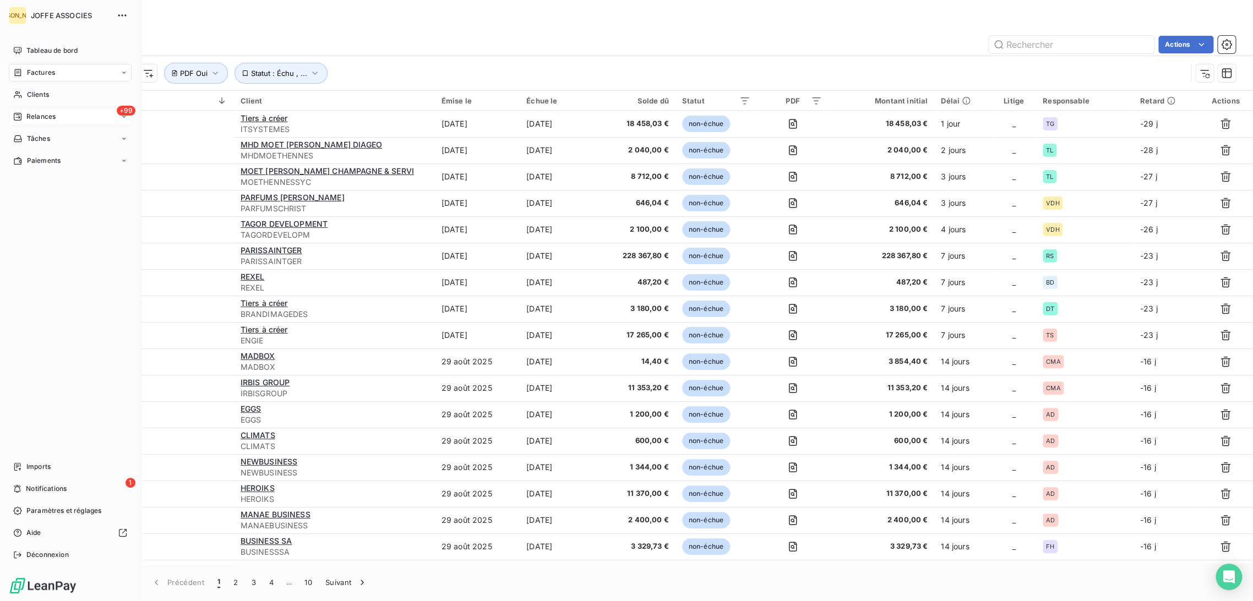
click at [40, 121] on span "Relances" at bounding box center [40, 117] width 29 height 10
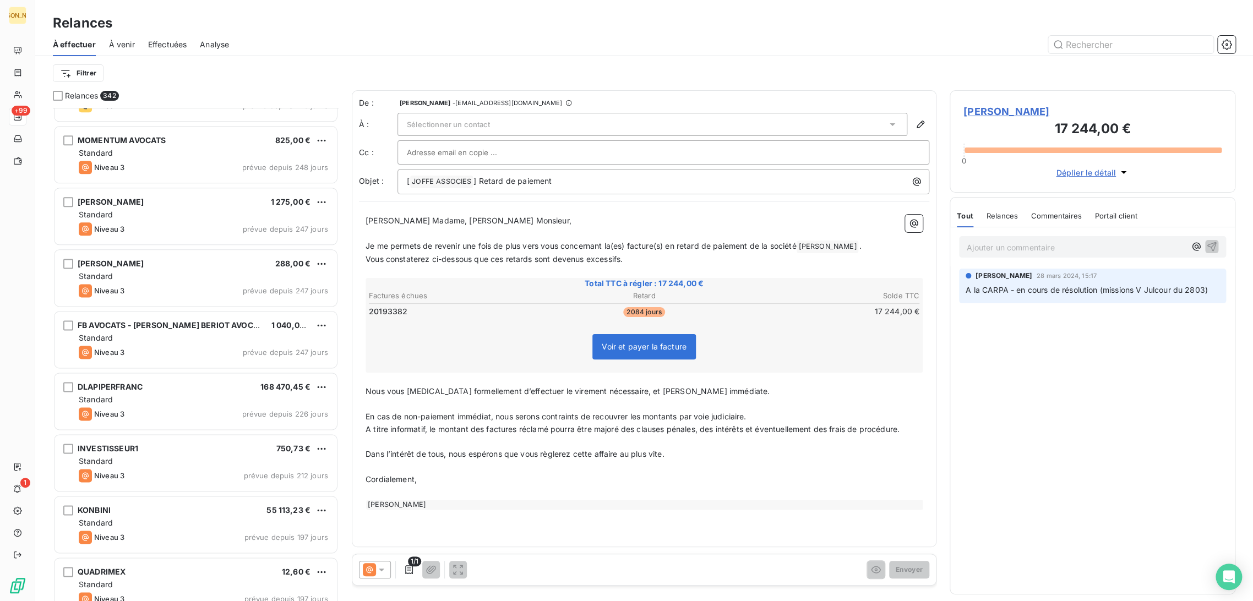
scroll to position [1040, 0]
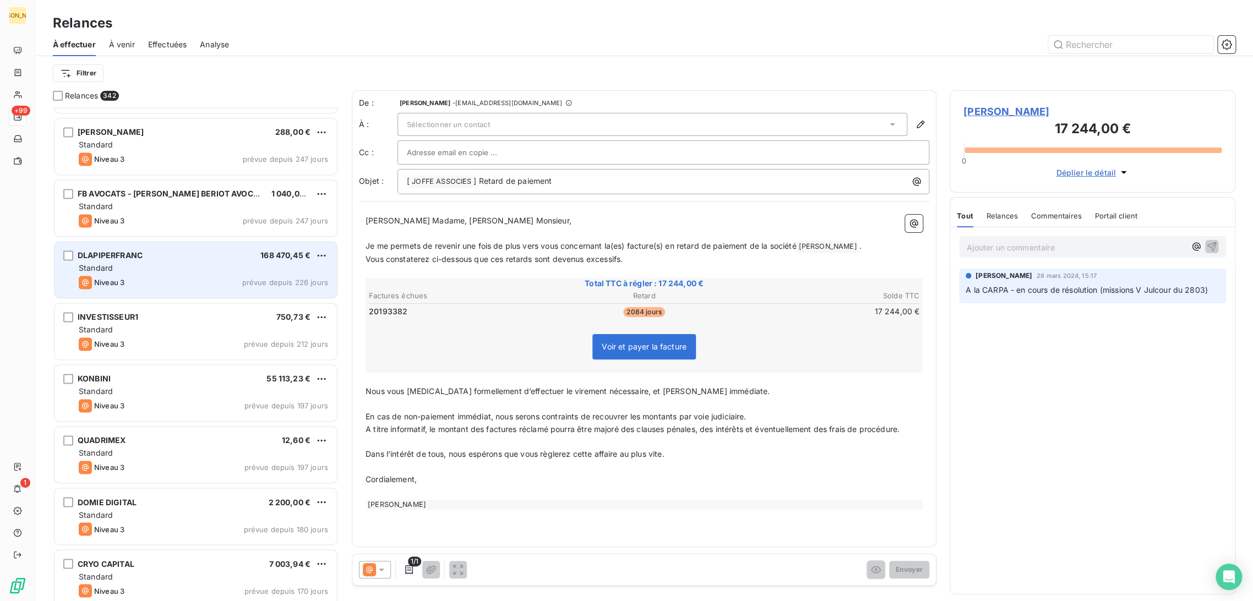
click at [159, 280] on div "Niveau 3 prévue depuis 226 jours" at bounding box center [203, 282] width 249 height 13
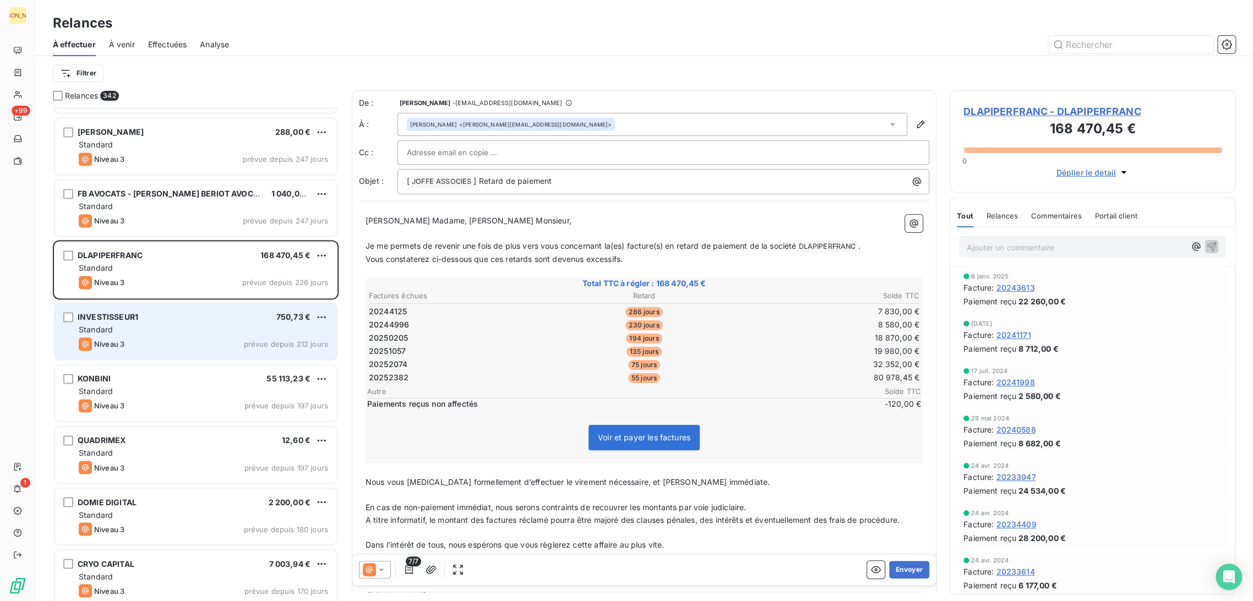
click at [149, 321] on div "INVESTISSEUR1 750,73 € Standard Niveau 3 prévue depuis 212 jours" at bounding box center [195, 331] width 282 height 56
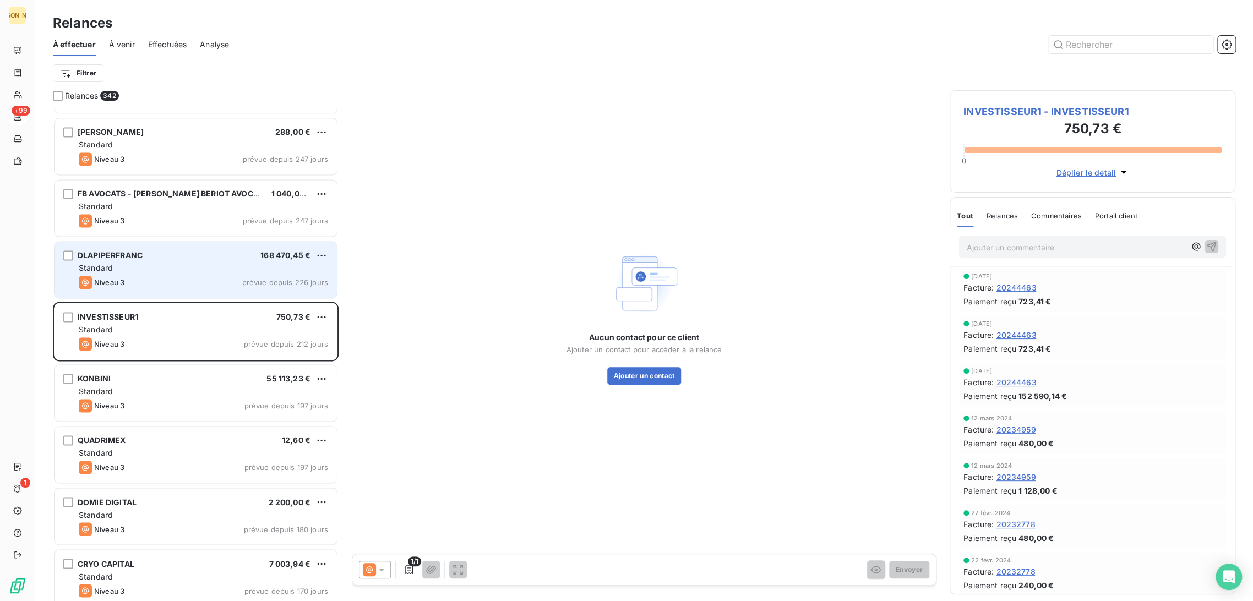
click at [153, 277] on div "Niveau 3 prévue depuis 226 jours" at bounding box center [203, 282] width 249 height 13
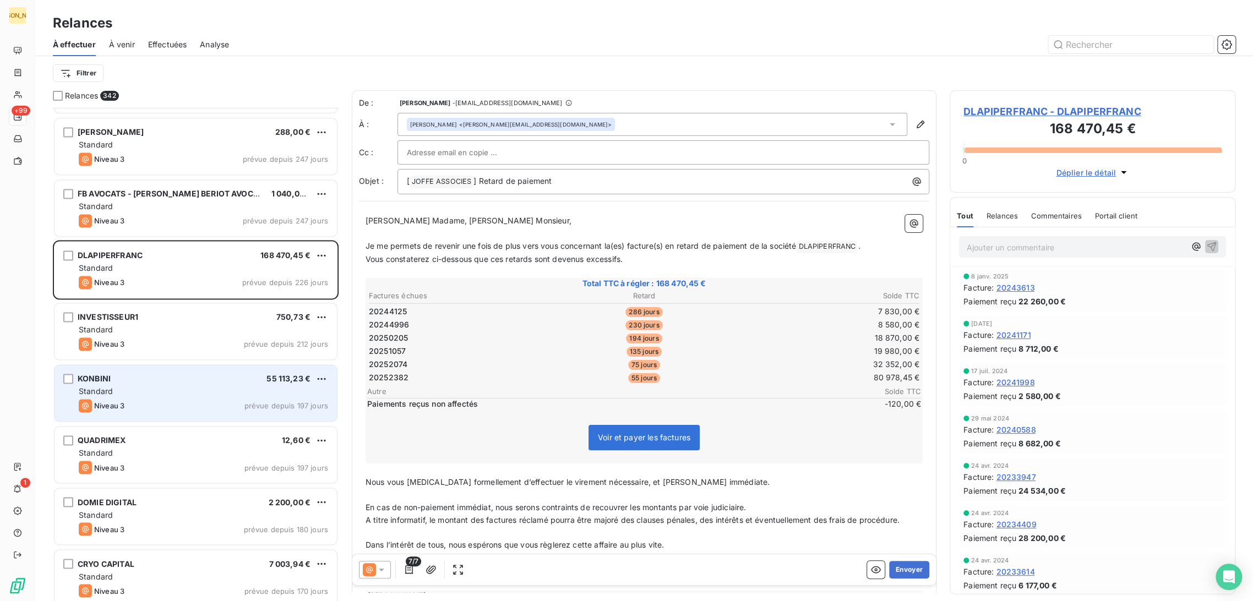
click at [189, 370] on div "KONBINI 55 113,23 € Standard Niveau 3 prévue depuis 197 jours" at bounding box center [195, 393] width 282 height 56
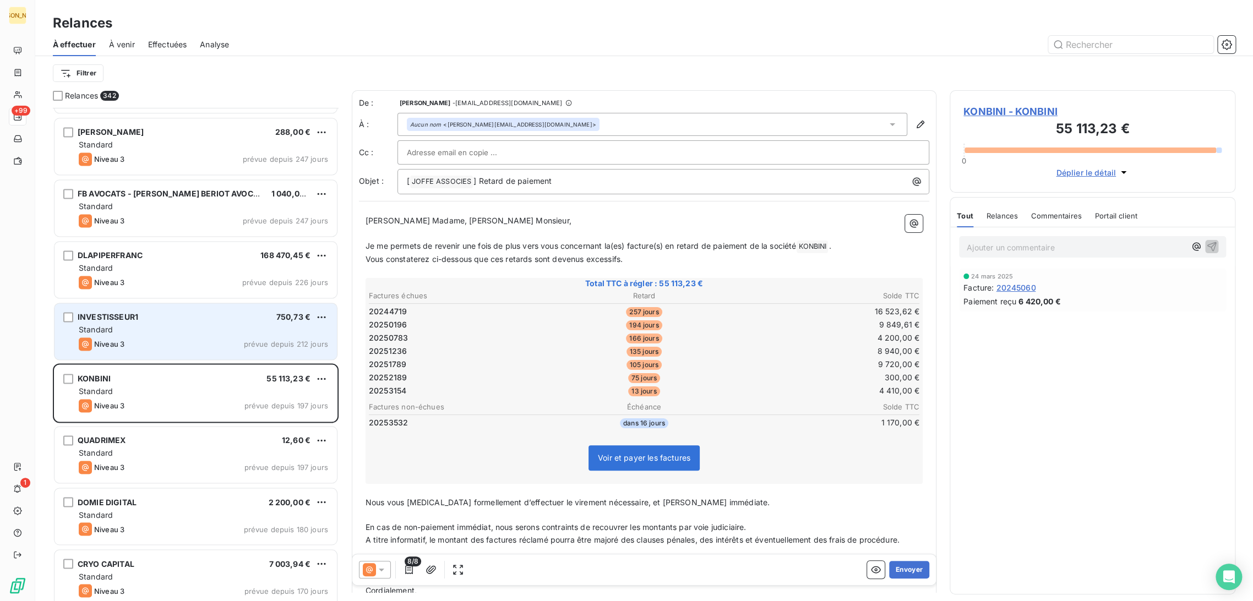
click at [188, 349] on div "Niveau 3 prévue depuis 212 jours" at bounding box center [203, 343] width 249 height 13
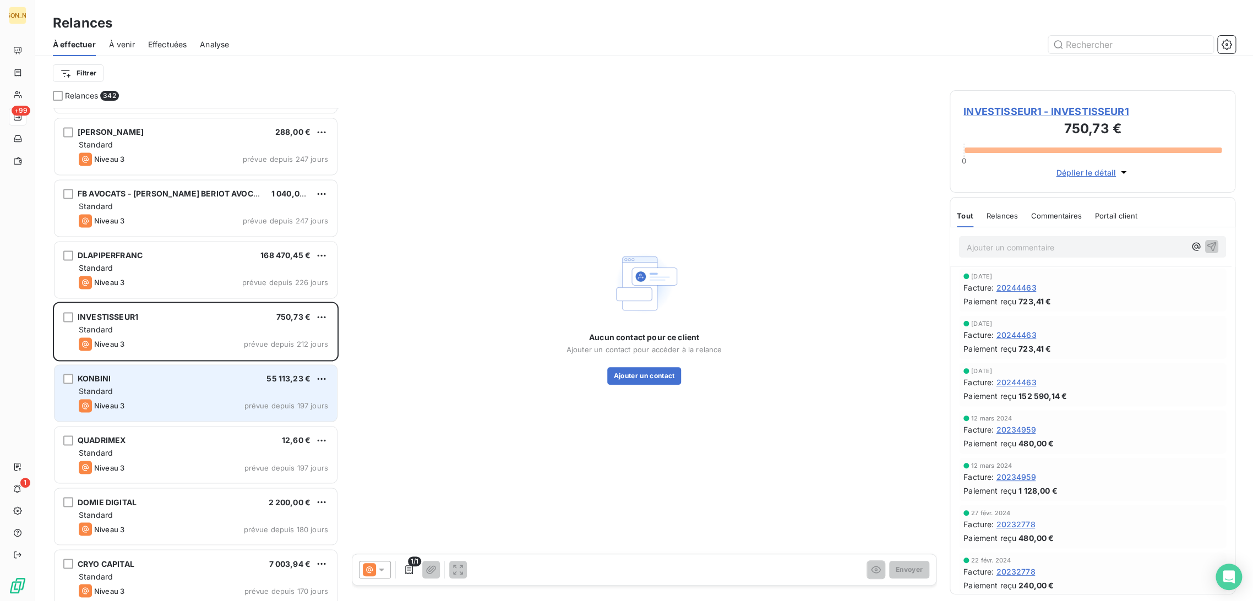
click at [189, 365] on div "KONBINI 55 113,23 € Standard Niveau 3 prévue depuis 197 jours" at bounding box center [195, 393] width 282 height 56
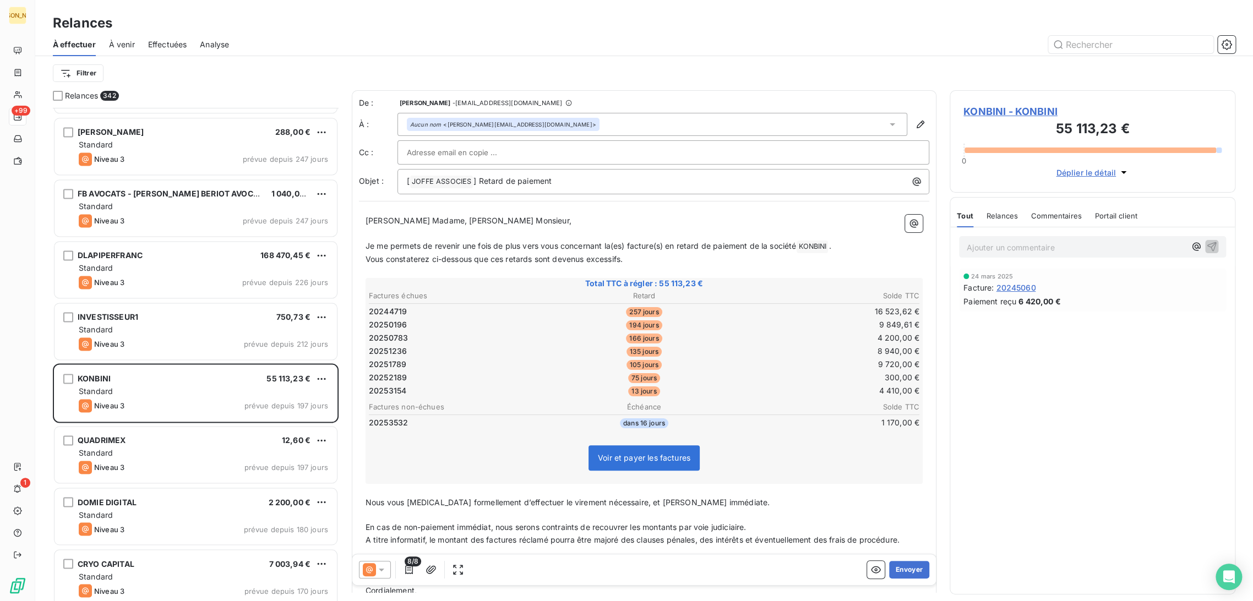
click at [1033, 107] on span "KONBINI - KONBINI" at bounding box center [1092, 111] width 258 height 15
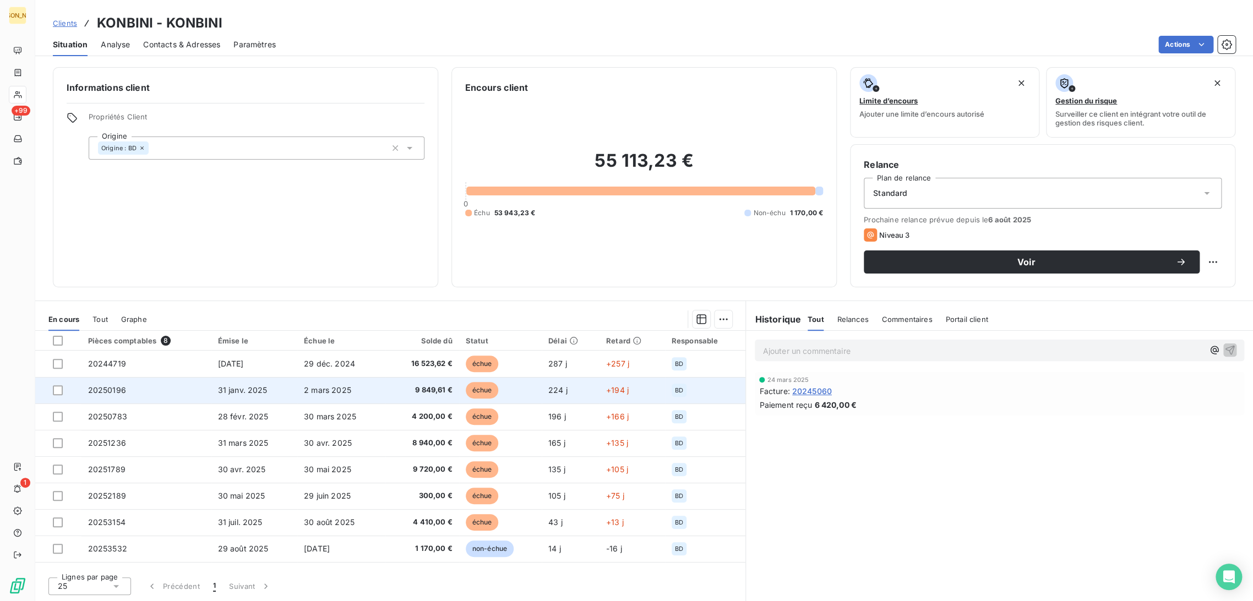
click at [348, 400] on td "2 mars 2025" at bounding box center [341, 390] width 88 height 26
